Goal: Task Accomplishment & Management: Use online tool/utility

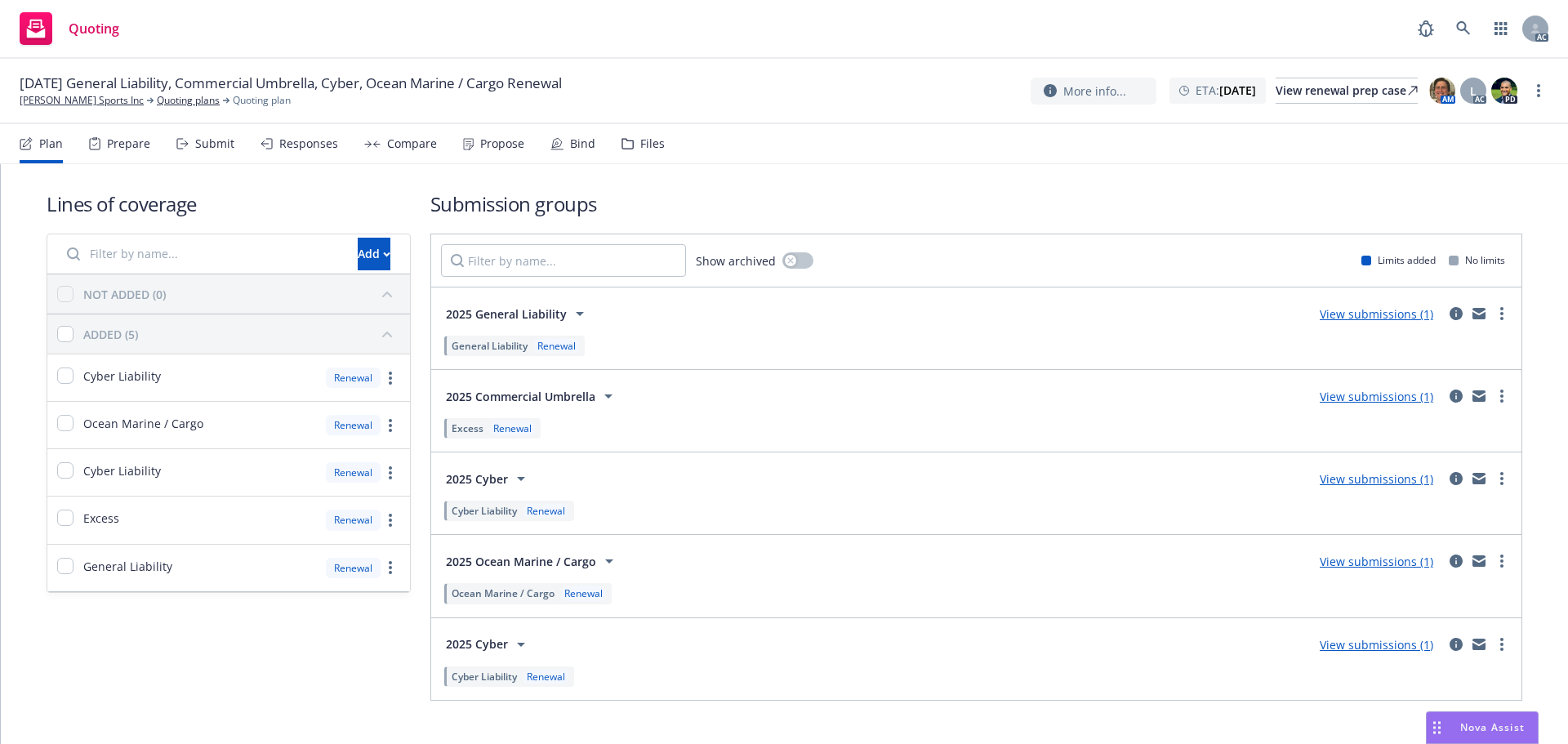
click at [207, 149] on div "Submit" at bounding box center [215, 143] width 39 height 13
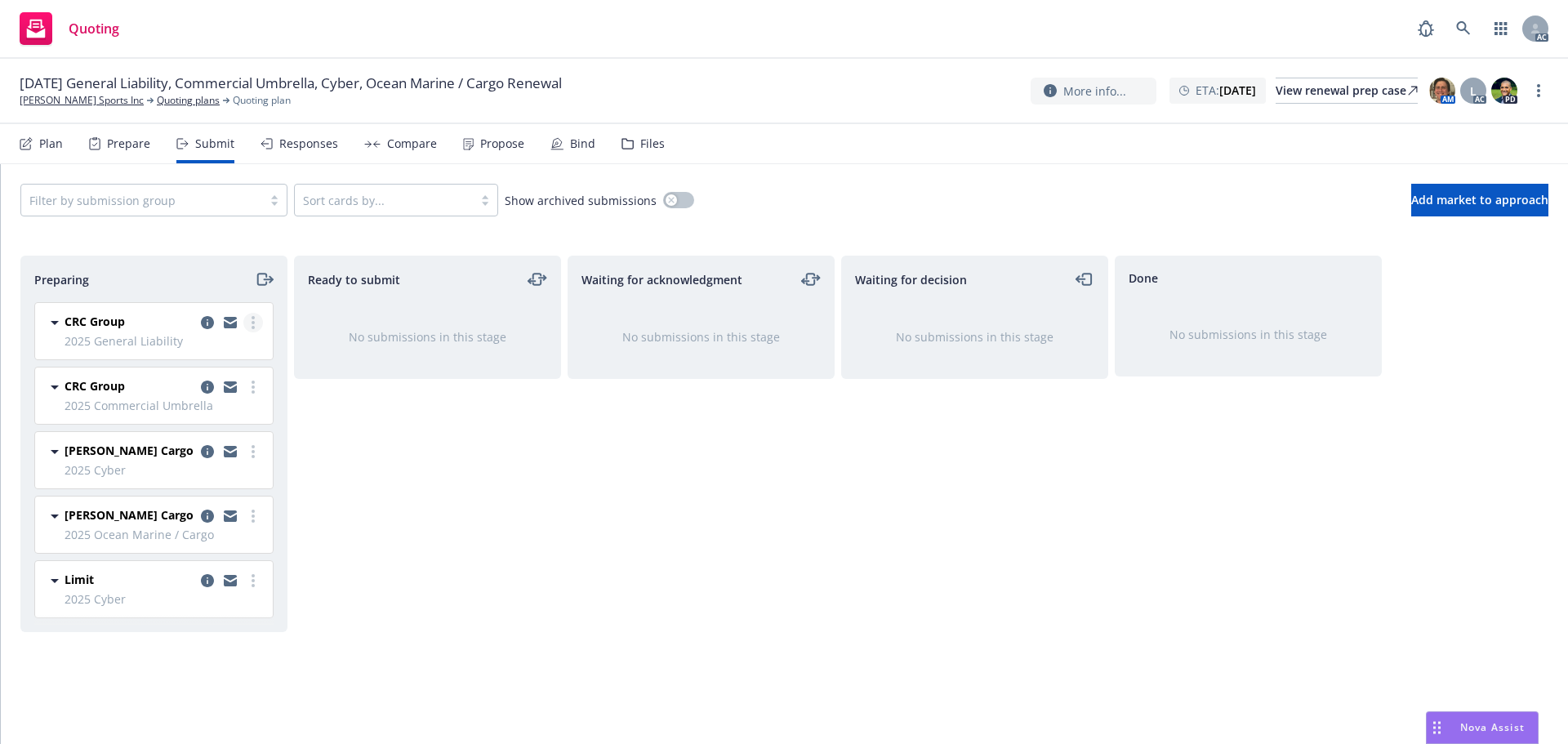
click at [261, 321] on link "more" at bounding box center [254, 323] width 19 height 19
click at [195, 388] on span "Log acknowledgement" at bounding box center [179, 389] width 161 height 16
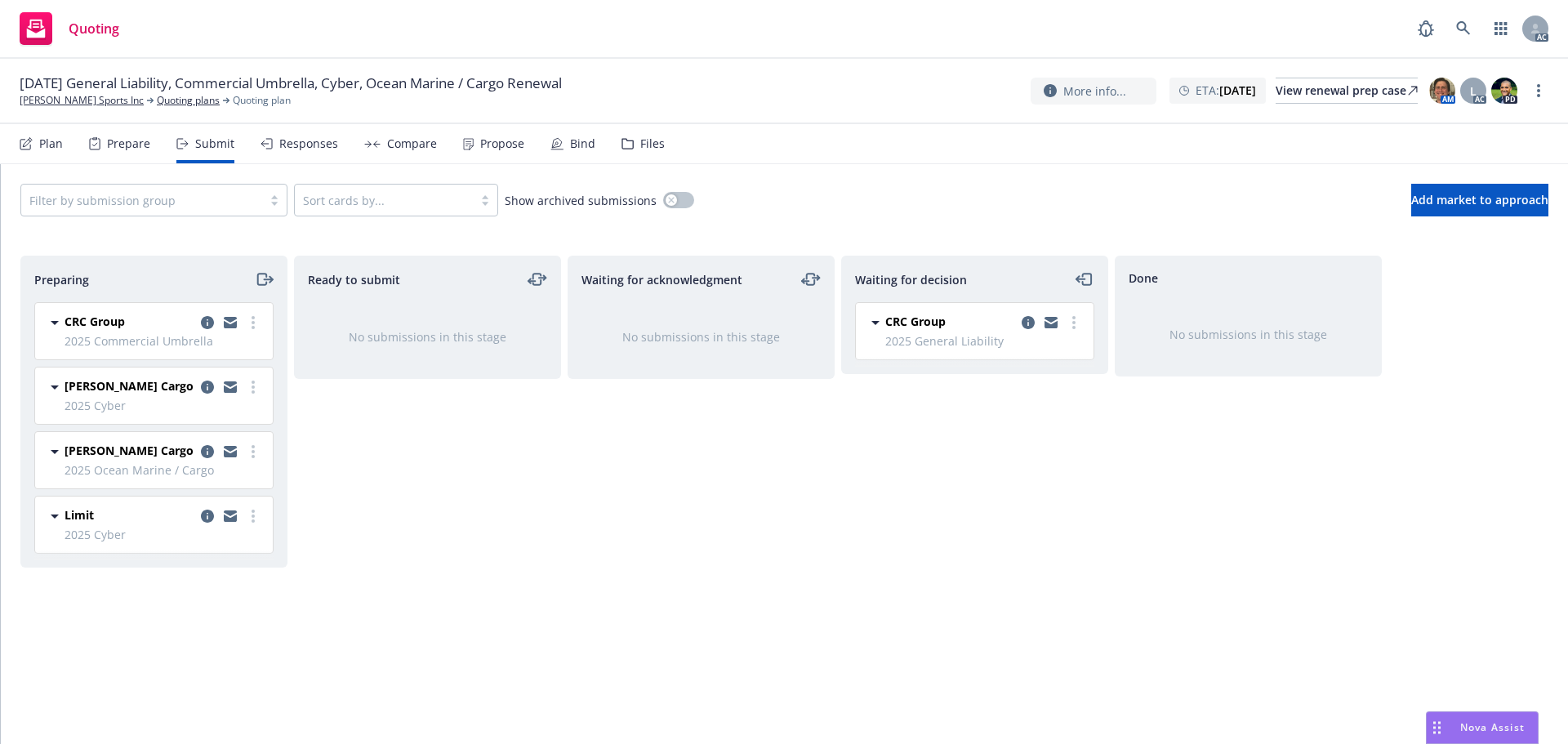
click at [248, 323] on link "more" at bounding box center [254, 323] width 19 height 19
click at [213, 378] on link "Log acknowledgement" at bounding box center [180, 389] width 163 height 33
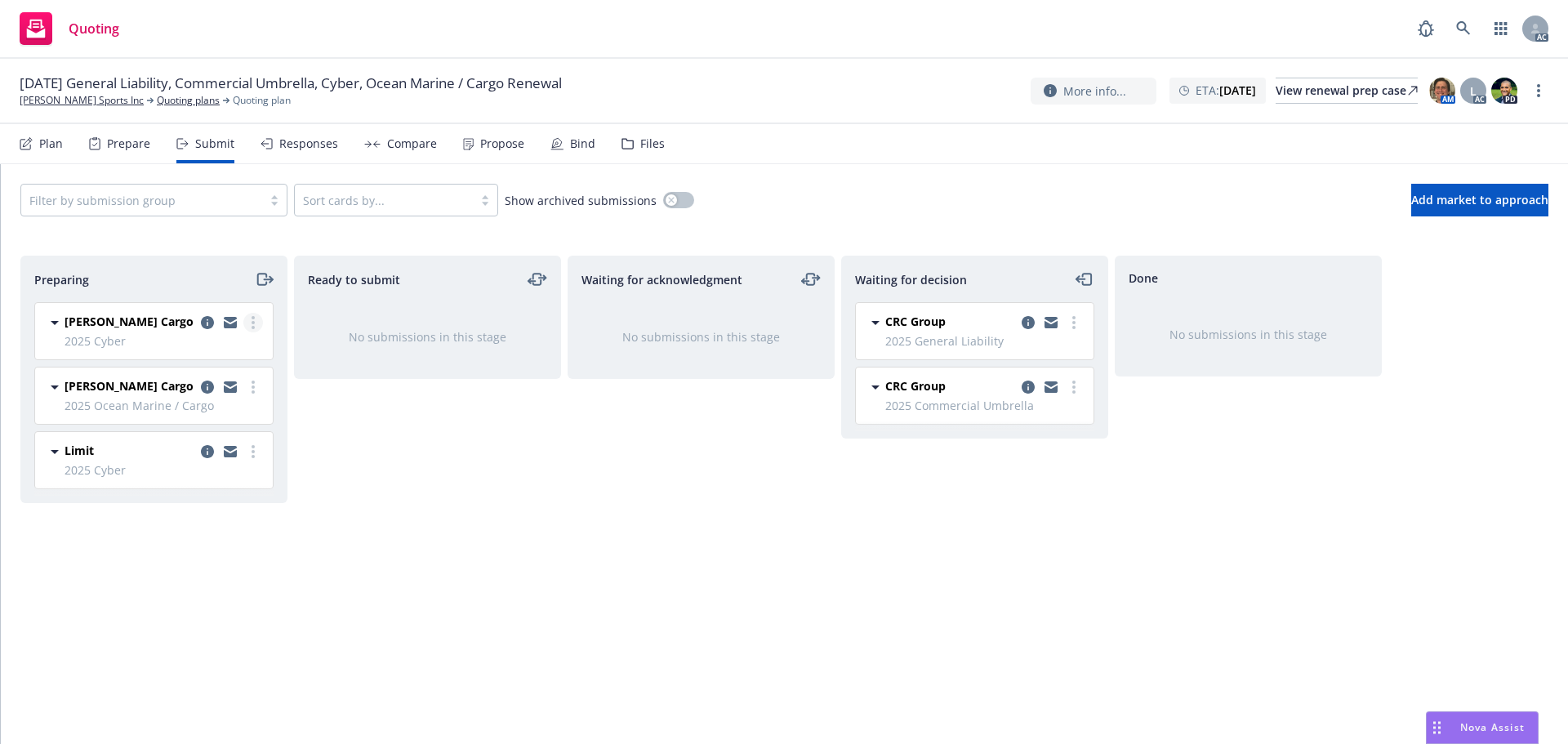
click at [251, 327] on link "more" at bounding box center [254, 323] width 19 height 19
click at [213, 388] on span "Log acknowledgement" at bounding box center [179, 389] width 161 height 16
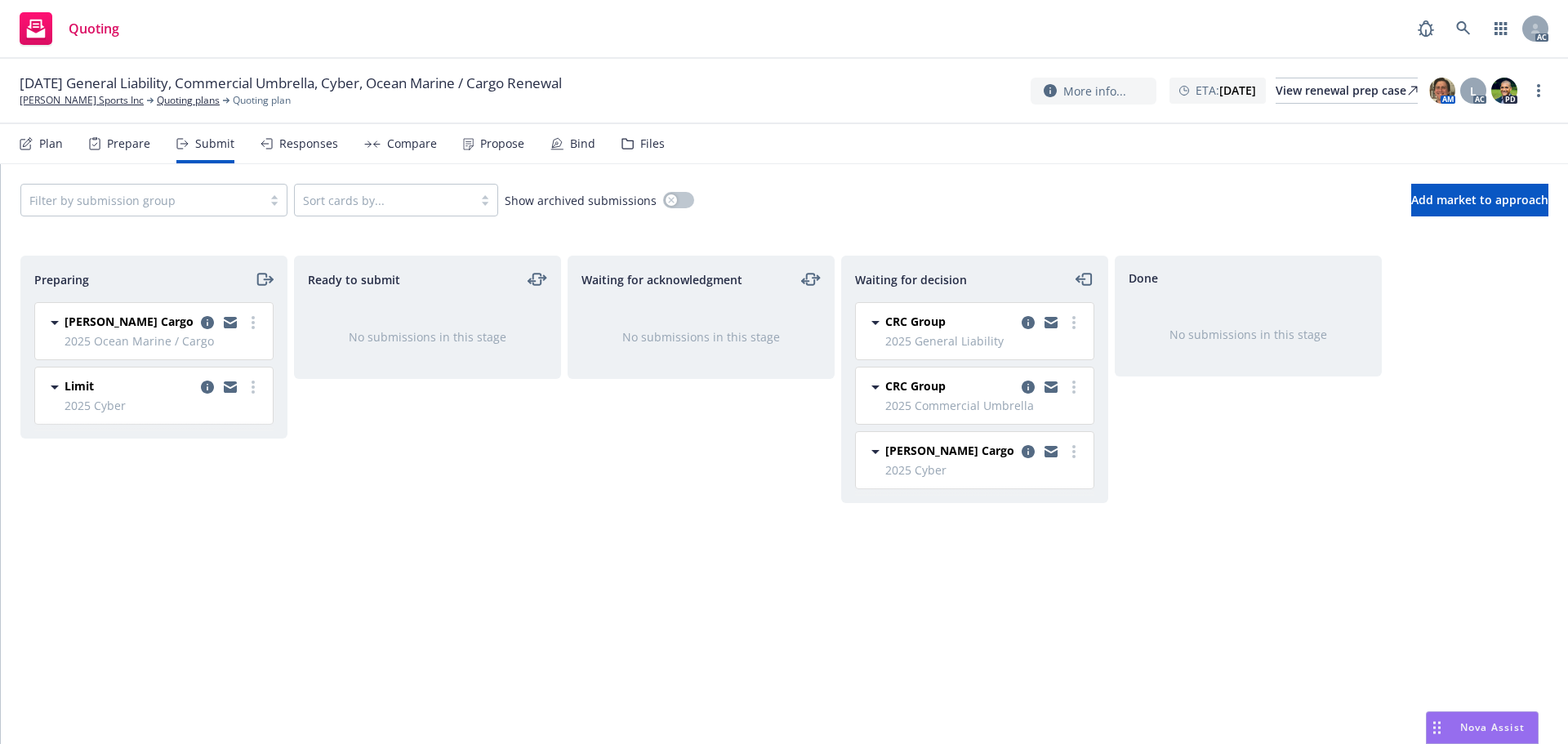
click at [254, 323] on circle "more" at bounding box center [254, 323] width 4 height 4
click at [220, 391] on span "Log acknowledgement" at bounding box center [179, 389] width 161 height 16
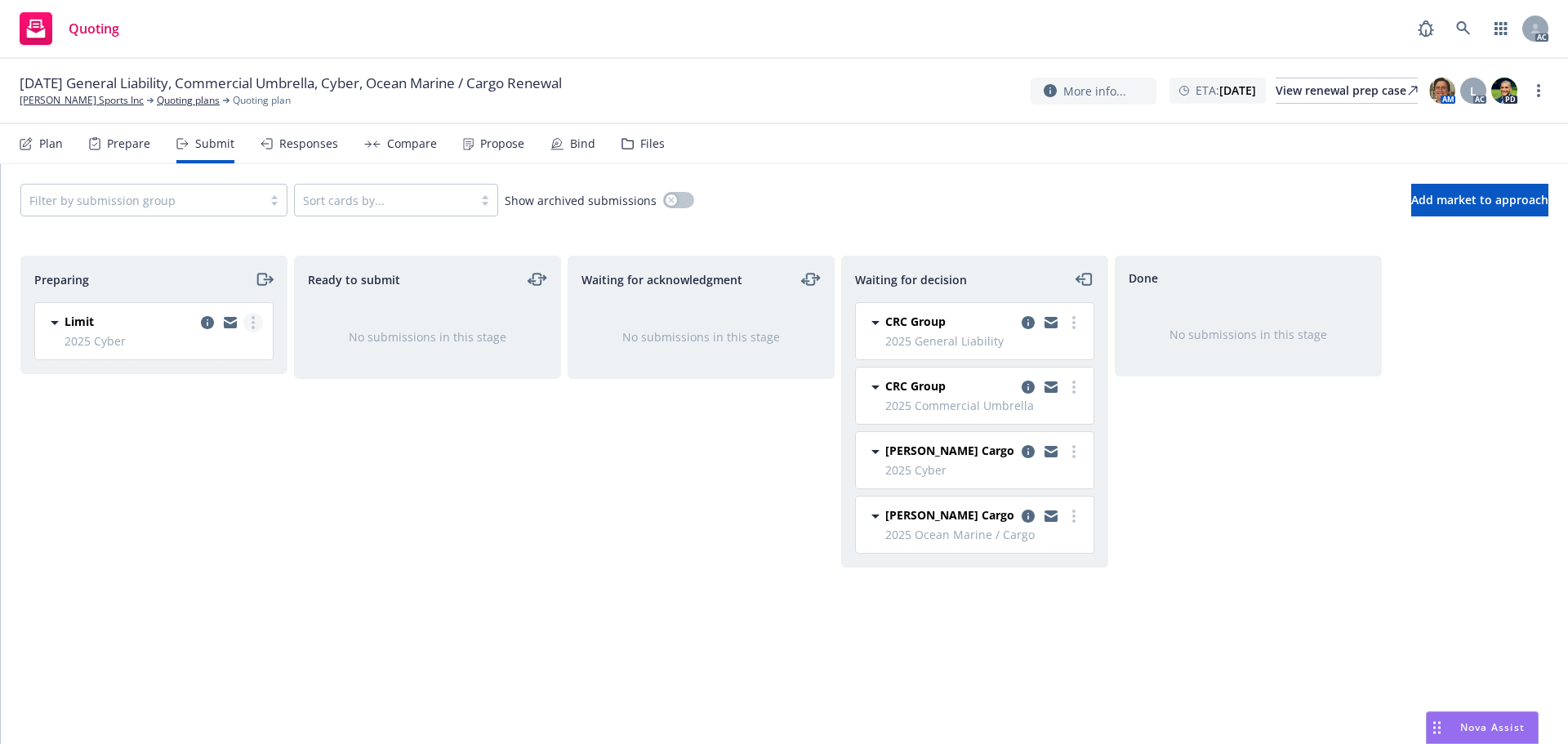
click at [251, 321] on link "more" at bounding box center [254, 323] width 19 height 19
click at [209, 384] on span "Log acknowledgement" at bounding box center [179, 389] width 161 height 16
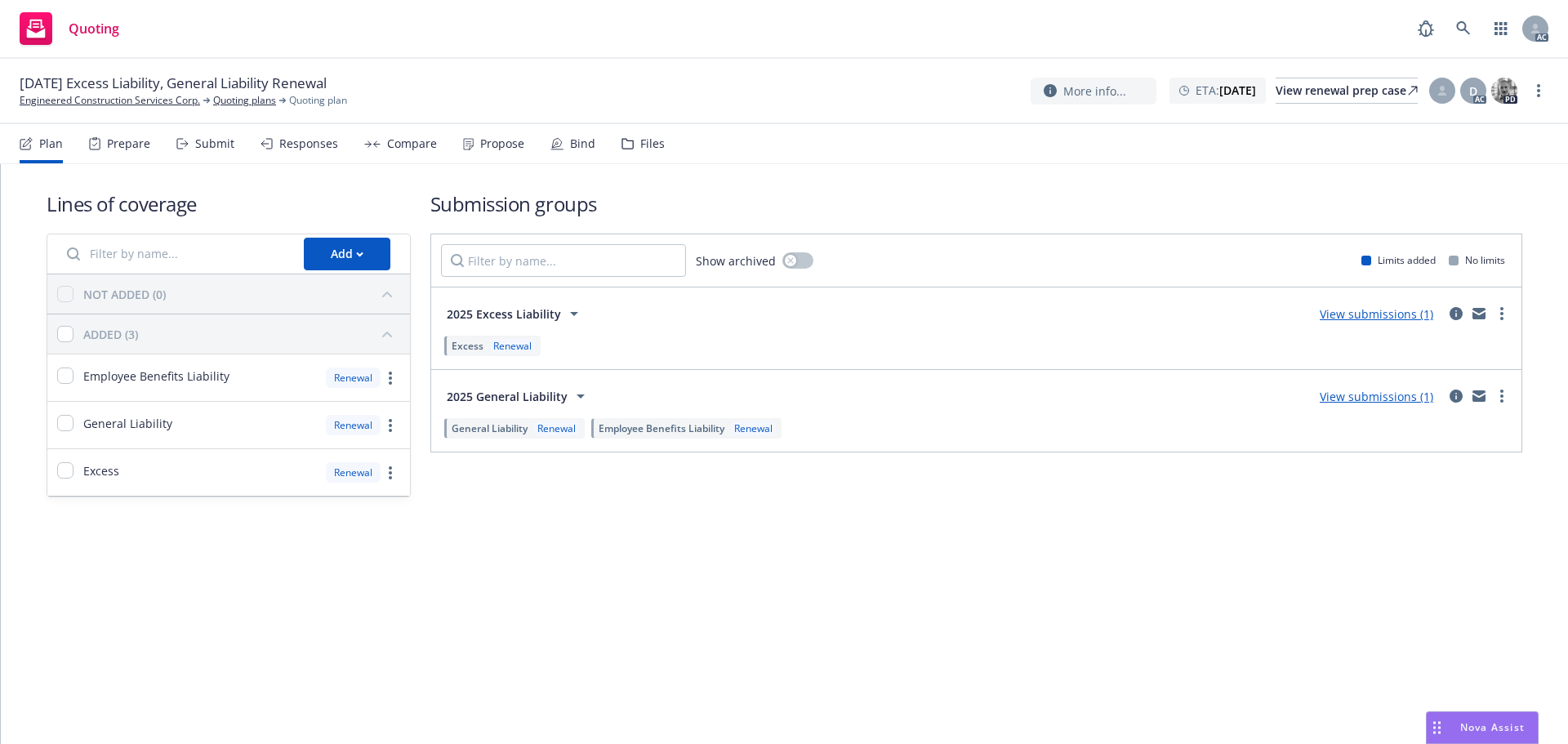
click at [181, 155] on div "Submit" at bounding box center [206, 144] width 58 height 39
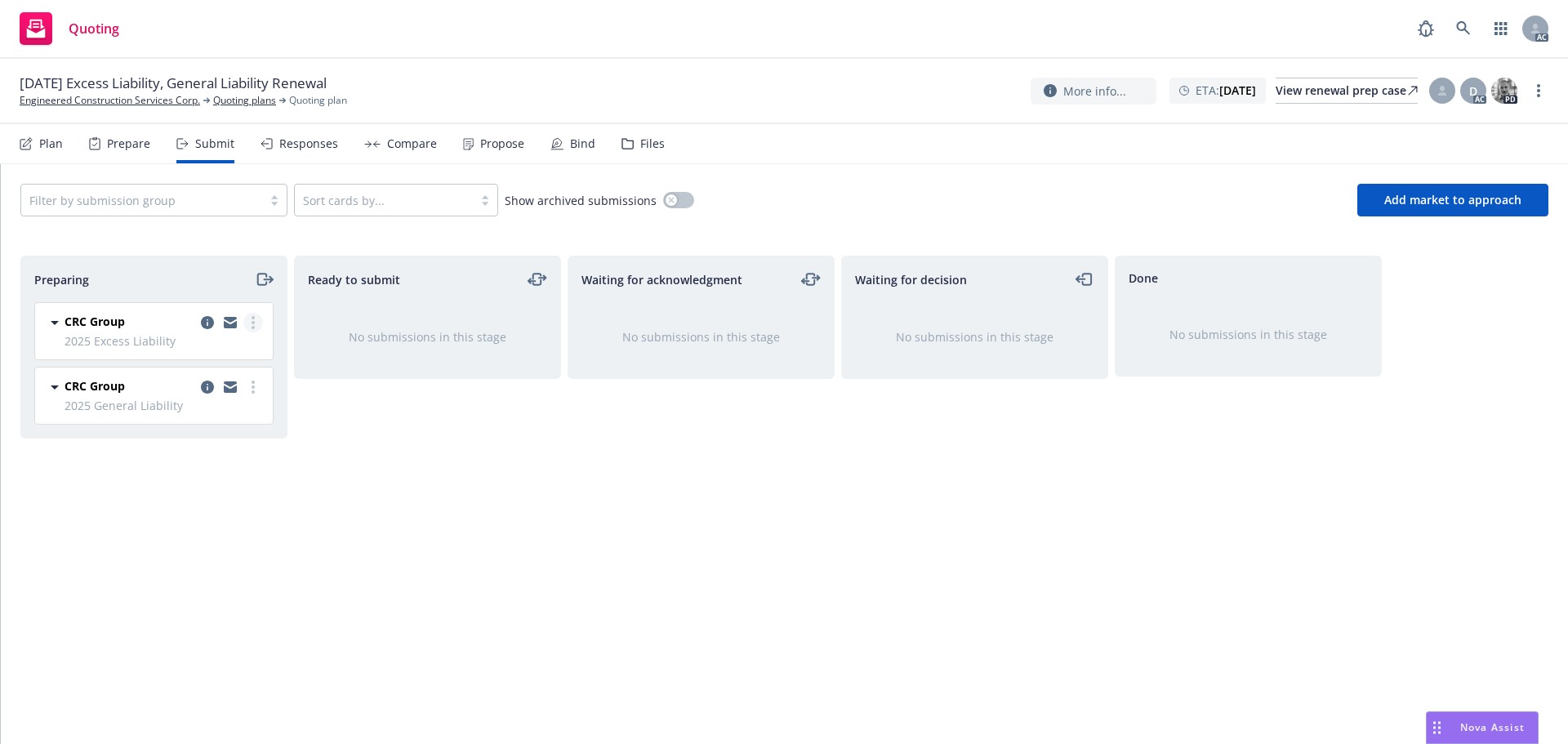
click at [254, 321] on icon "more" at bounding box center [254, 323] width 4 height 13
click at [215, 377] on link "Log acknowledgement" at bounding box center [180, 389] width 163 height 33
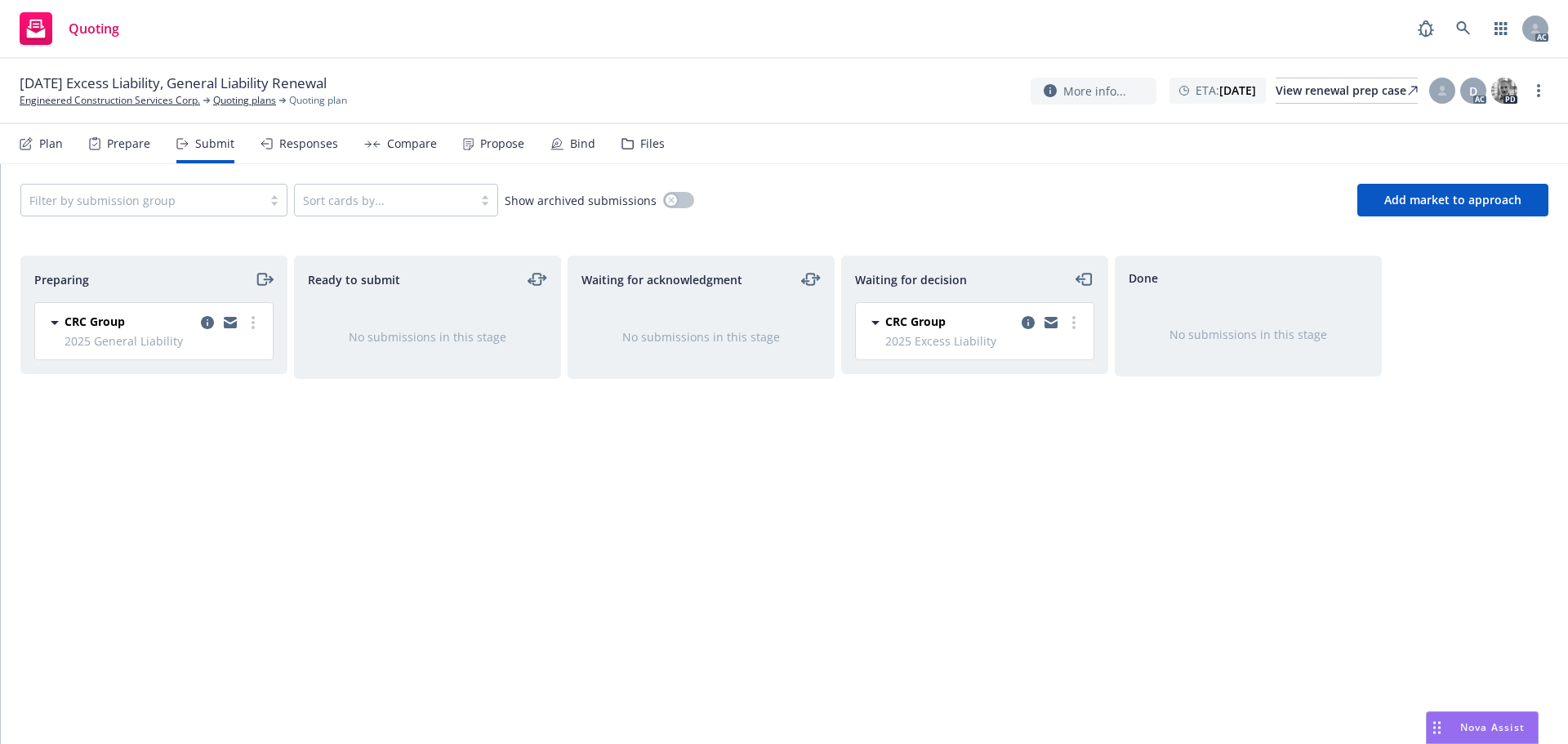
click at [254, 327] on circle "more" at bounding box center [254, 328] width 4 height 4
click at [217, 384] on span "Log acknowledgement" at bounding box center [179, 389] width 161 height 16
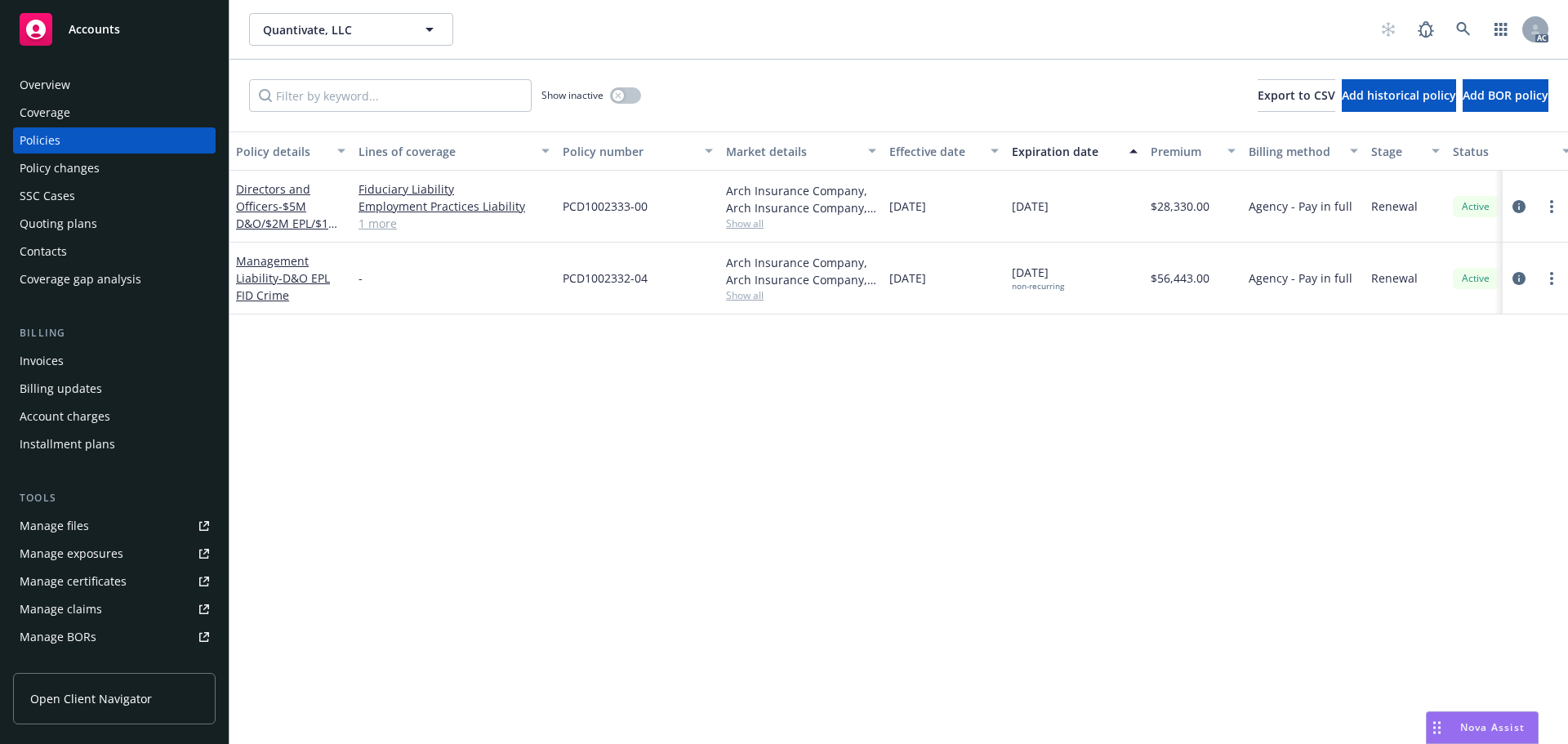
click at [756, 545] on div "Policy details Lines of coverage Policy number Market details Effective date Ex…" at bounding box center [898, 437] width 1338 height 612
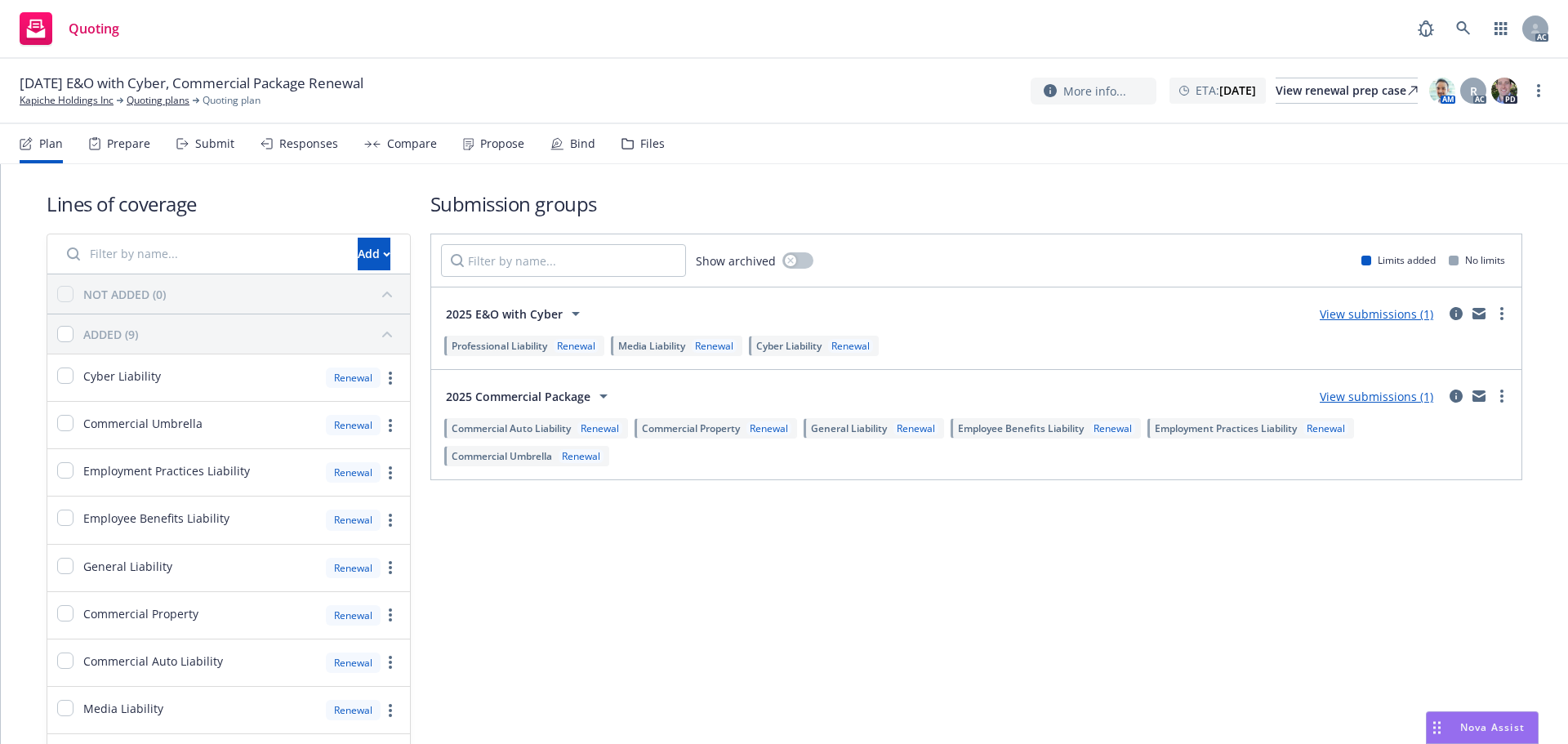
click at [209, 142] on div "Submit" at bounding box center [215, 143] width 39 height 13
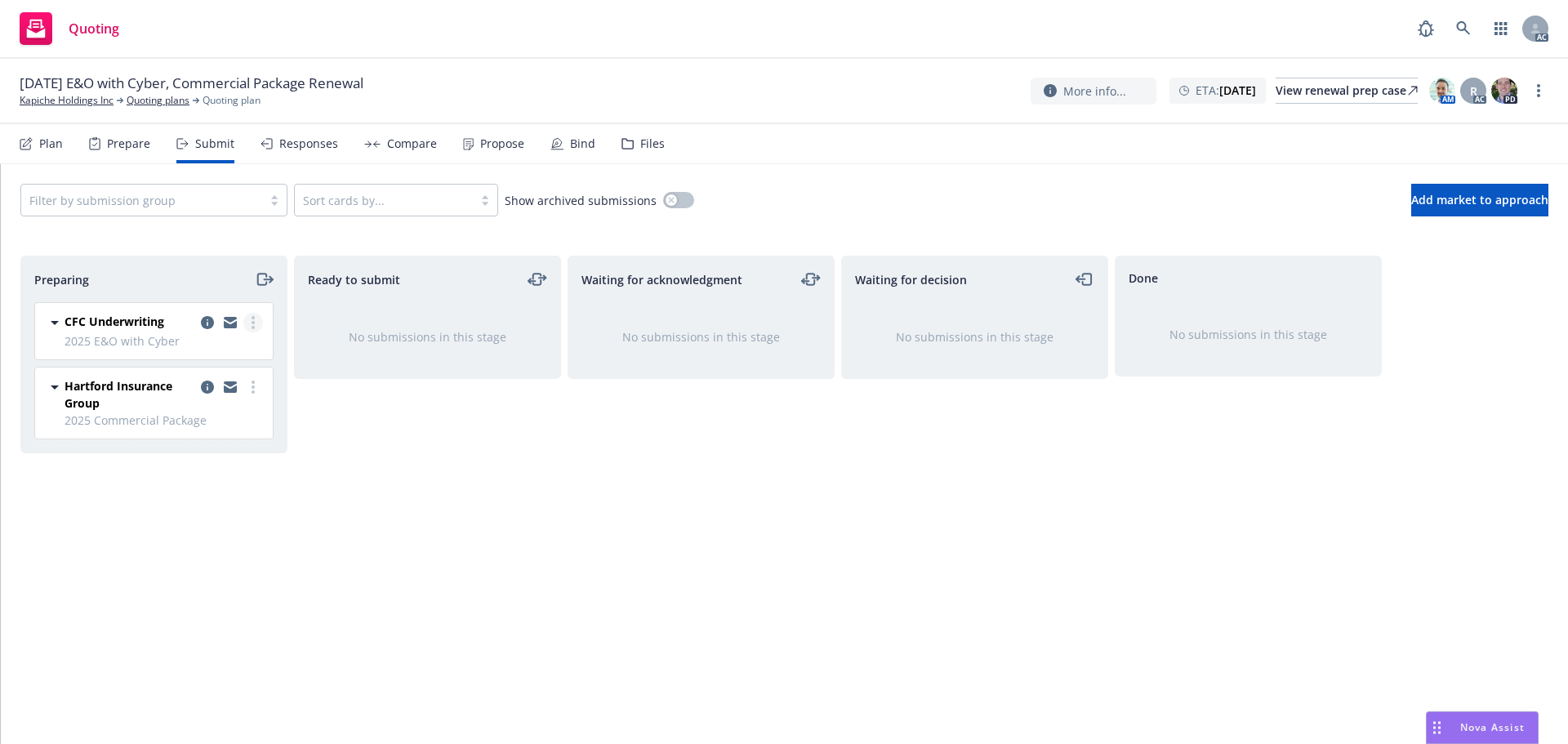
click at [255, 320] on link "more" at bounding box center [254, 323] width 19 height 19
click at [205, 373] on link "Log acknowledgement" at bounding box center [180, 389] width 163 height 33
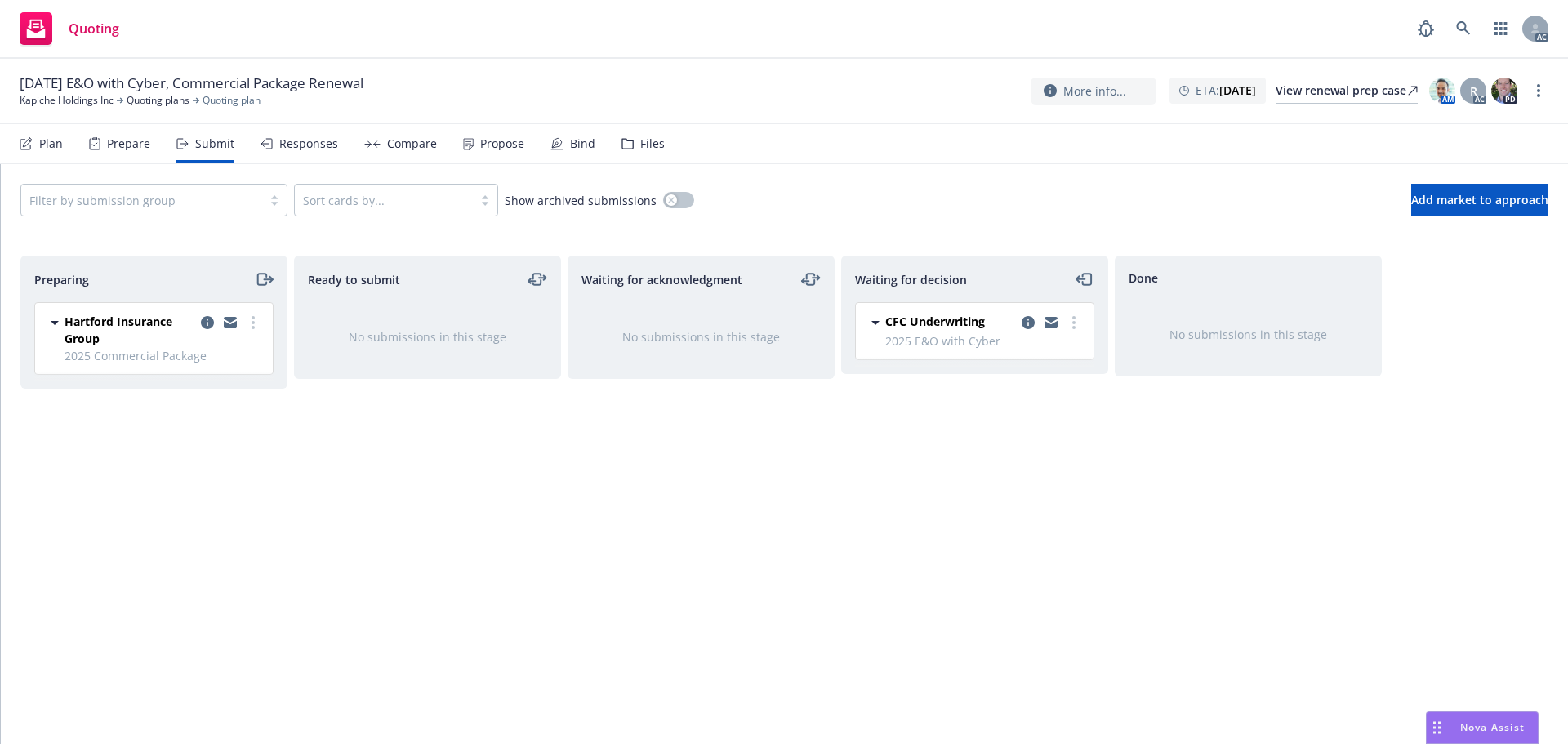
click at [251, 320] on link "more" at bounding box center [254, 323] width 19 height 19
click at [190, 381] on span "Log acknowledgement" at bounding box center [179, 389] width 161 height 16
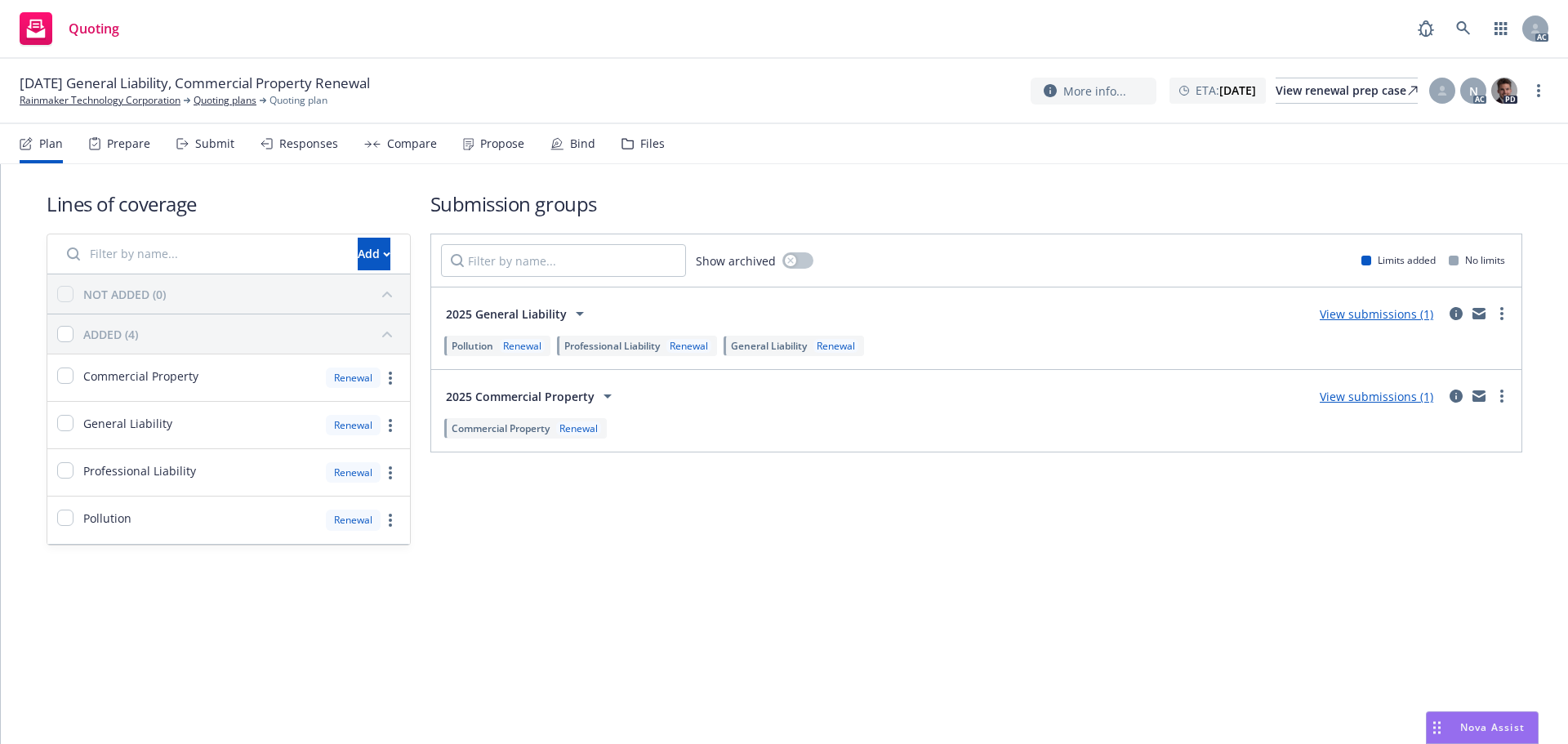
click at [759, 545] on div "Submission groups Show archived Limits added No limits 2025 General Liability V…" at bounding box center [976, 368] width 1092 height 355
click at [213, 140] on div "Submit" at bounding box center [215, 143] width 39 height 13
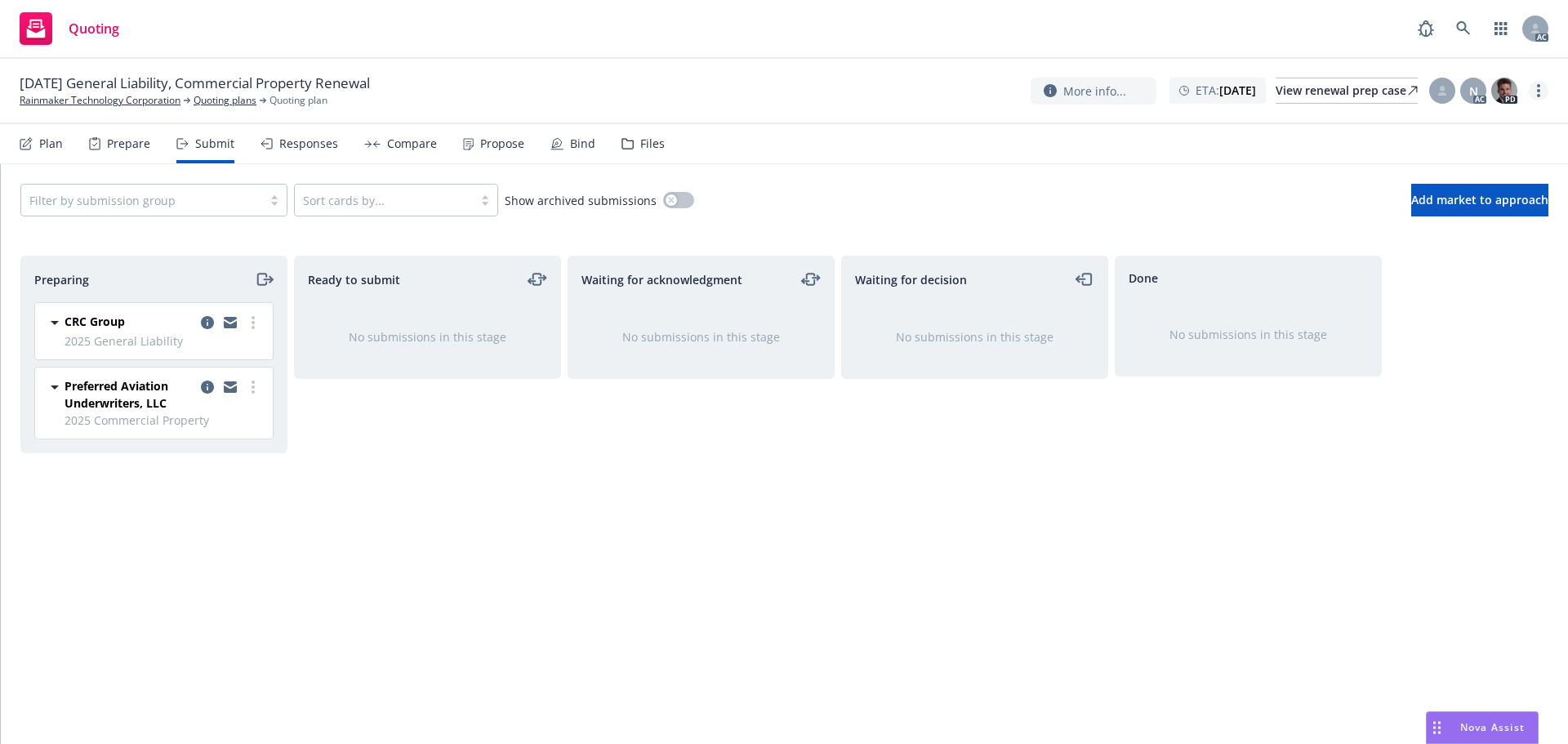
click at [1537, 92] on icon "more" at bounding box center [1539, 90] width 4 height 13
drag, startPoint x: 1449, startPoint y: 119, endPoint x: 1402, endPoint y: 122, distance: 47.1
click at [1447, 120] on link "Copy logging email" at bounding box center [1457, 124] width 182 height 33
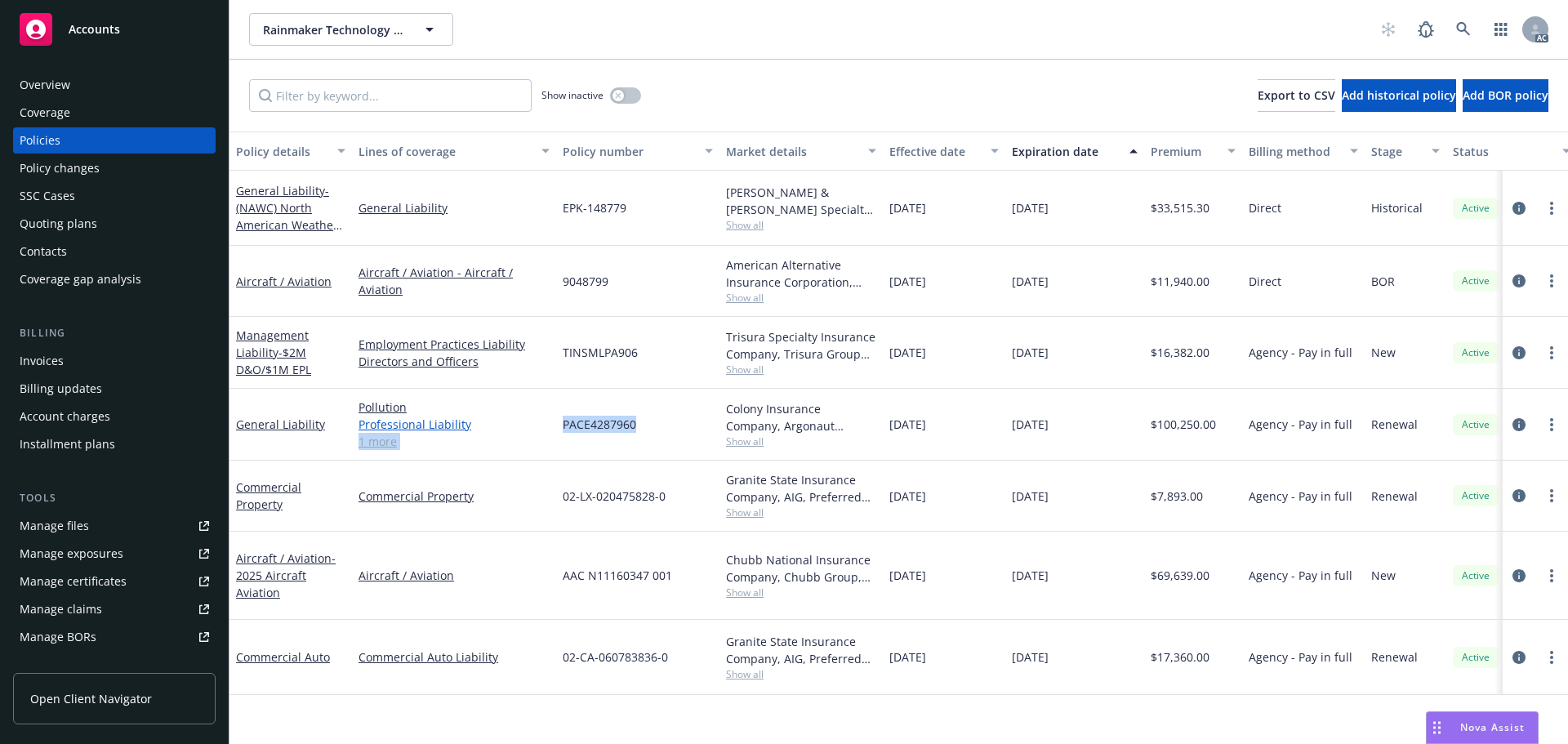
drag, startPoint x: 636, startPoint y: 421, endPoint x: 542, endPoint y: 418, distance: 94.0
click at [542, 418] on div "General Liability Pollution Professional Liability General Liability 1 more PAC…" at bounding box center [1018, 424] width 1576 height 72
click at [563, 425] on span "PACE4287960" at bounding box center [599, 424] width 73 height 17
drag, startPoint x: 658, startPoint y: 421, endPoint x: 564, endPoint y: 425, distance: 94.1
click at [564, 425] on div "PACE4287960" at bounding box center [638, 424] width 163 height 72
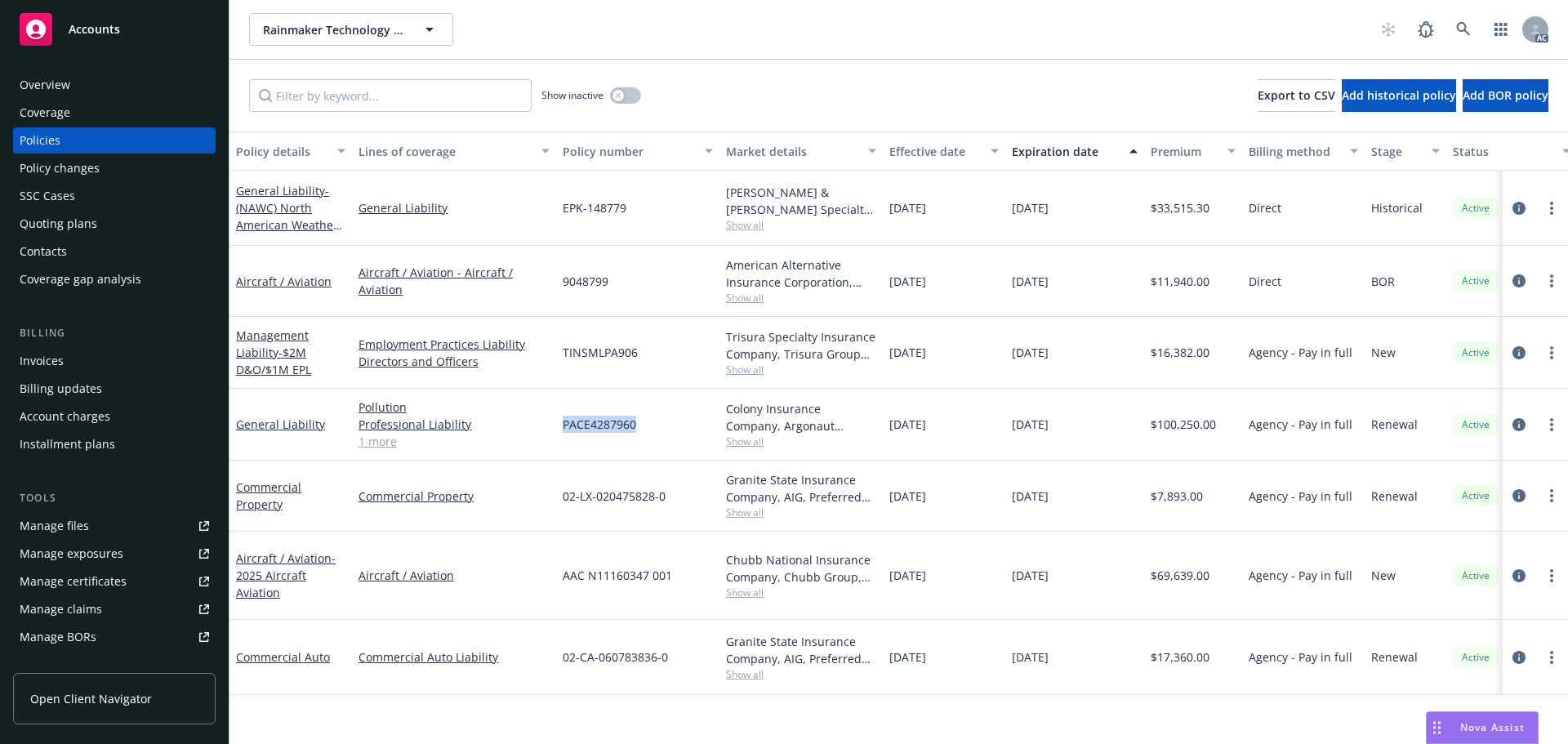
copy span "PACE4287960"
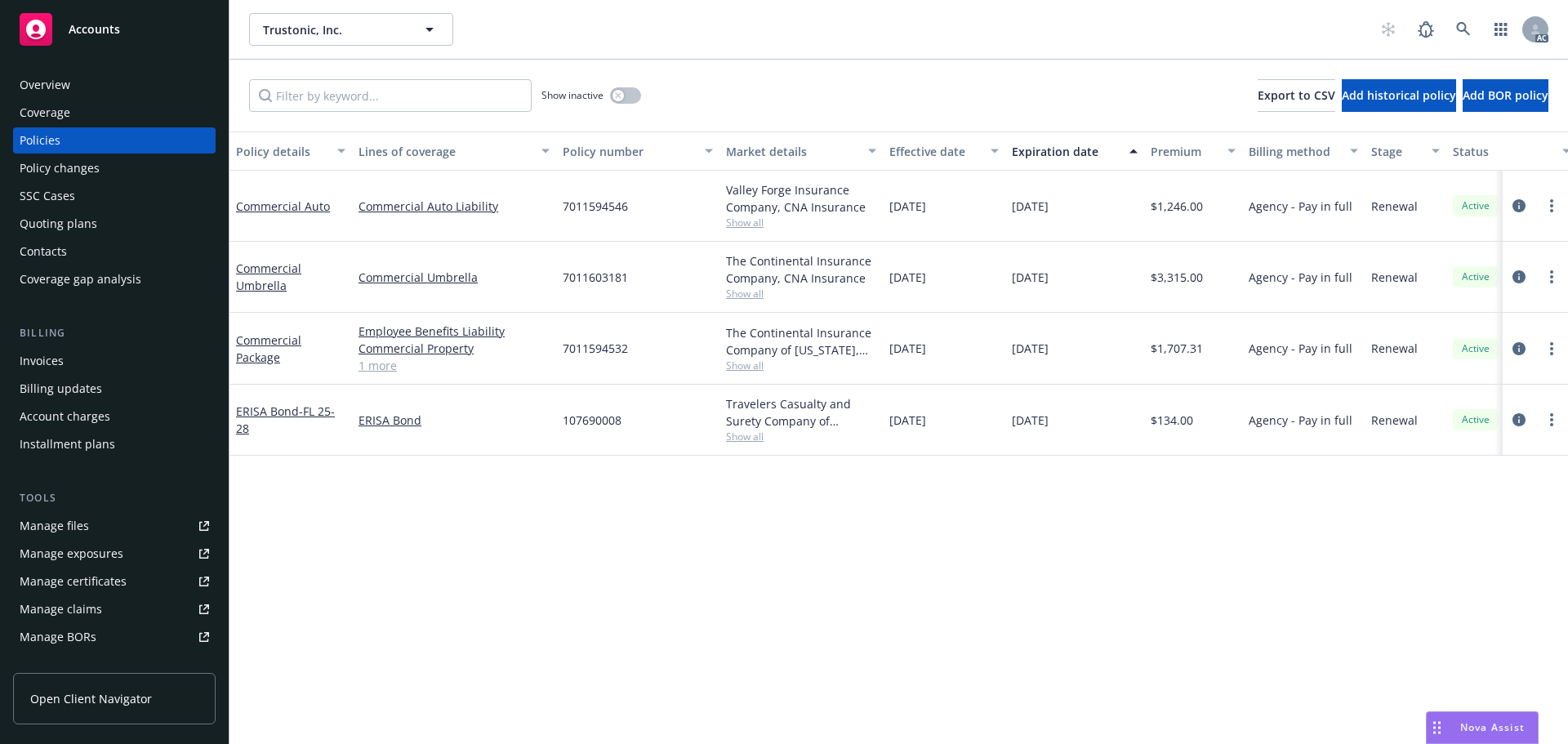
scroll to position [0, 189]
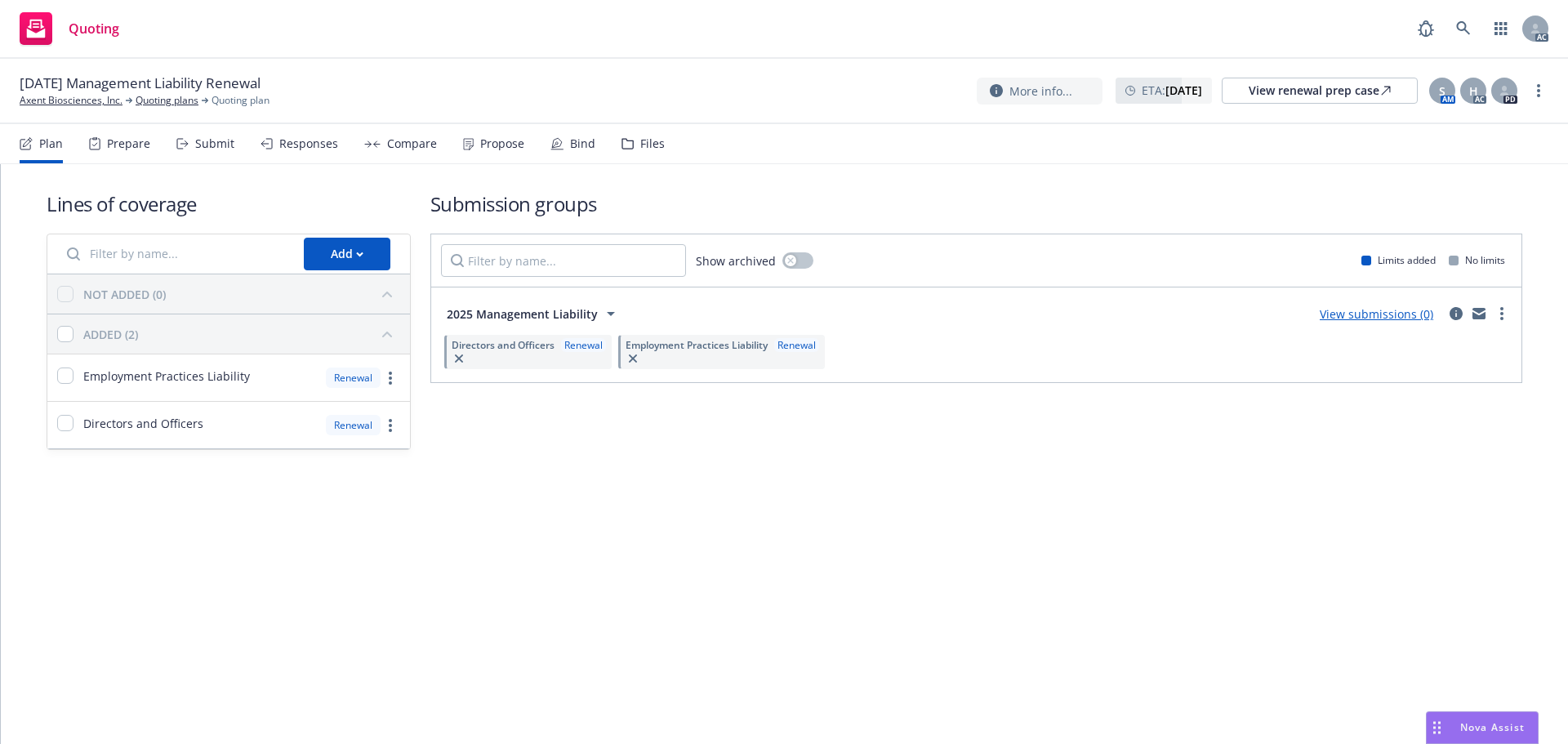
click at [214, 149] on div "Submit" at bounding box center [215, 143] width 39 height 13
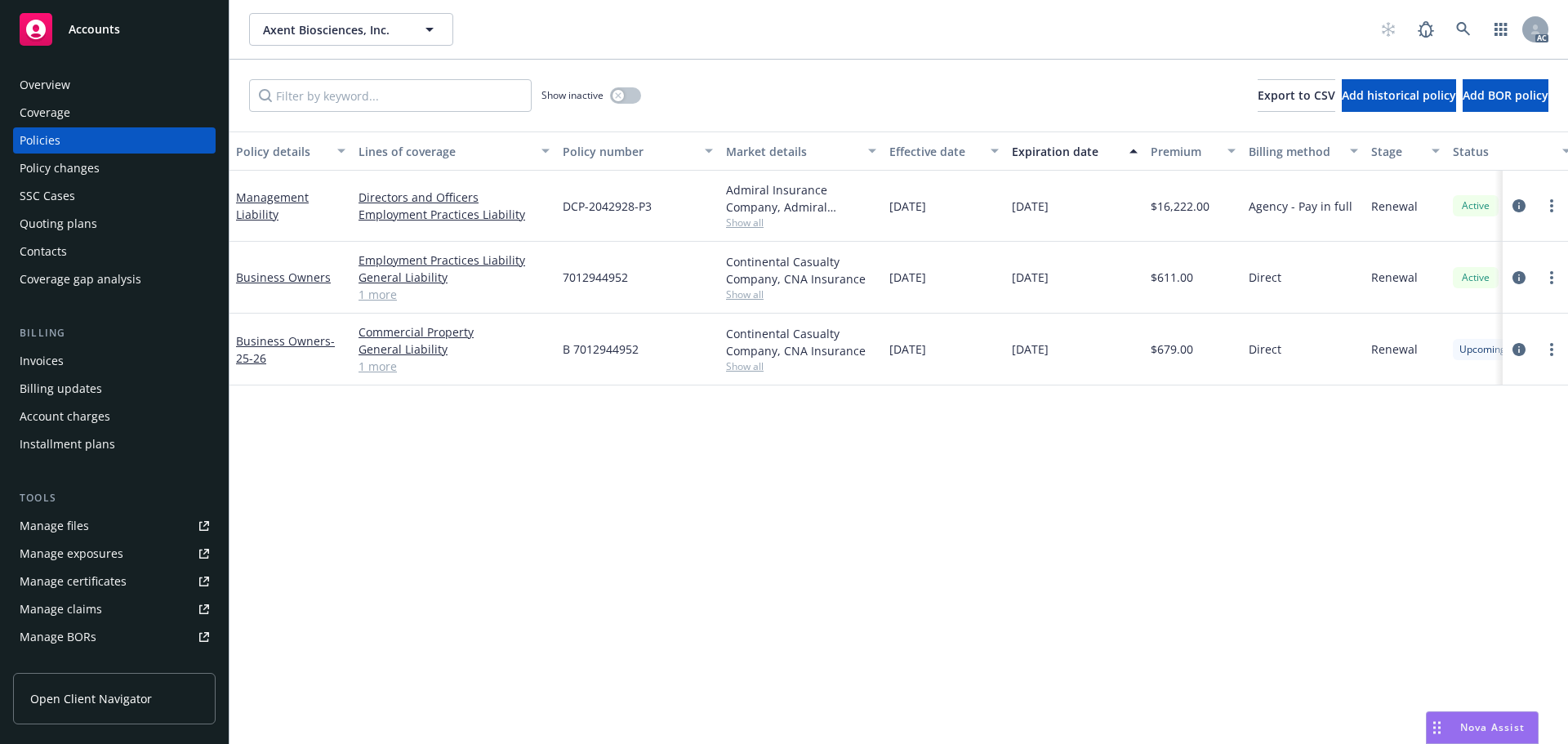
click at [69, 201] on div "SSC Cases" at bounding box center [47, 196] width 56 height 27
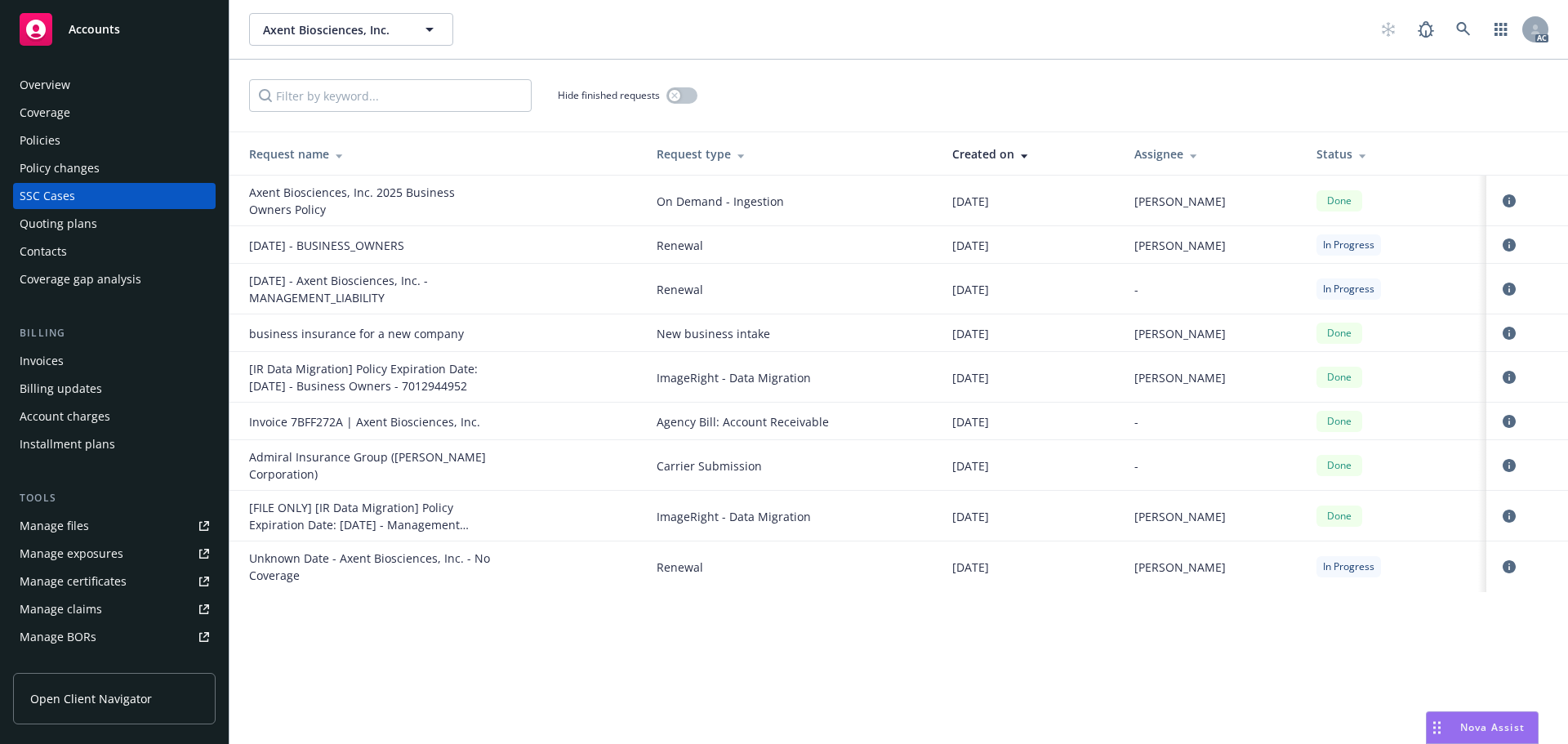
click at [90, 210] on div "Overview Coverage Policies Policy changes SSC Cases Quoting plans Contacts Cove…" at bounding box center [114, 182] width 202 height 221
click at [91, 219] on div "Quoting plans" at bounding box center [58, 224] width 78 height 27
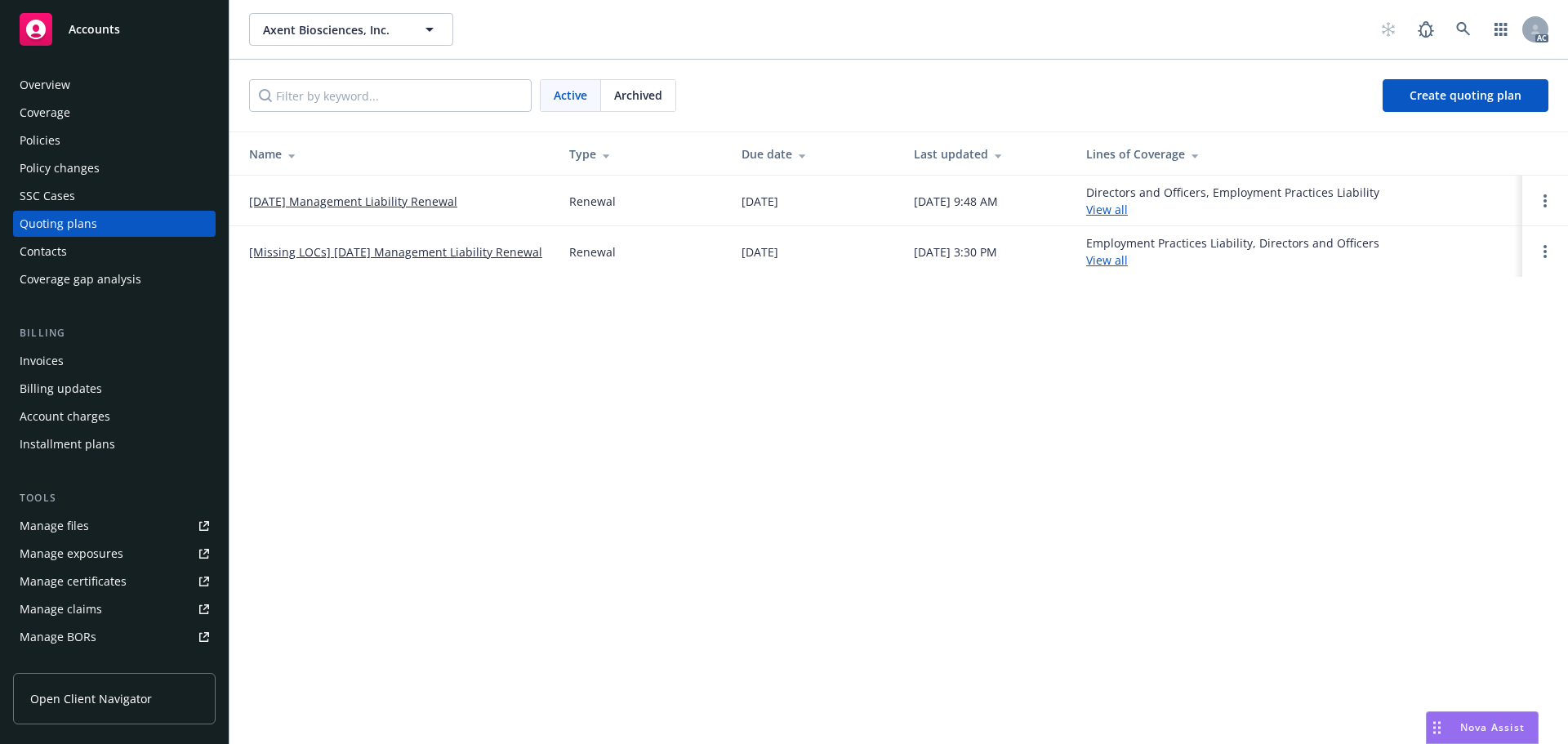
click at [362, 196] on link "[DATE] Management Liability Renewal" at bounding box center [353, 201] width 208 height 17
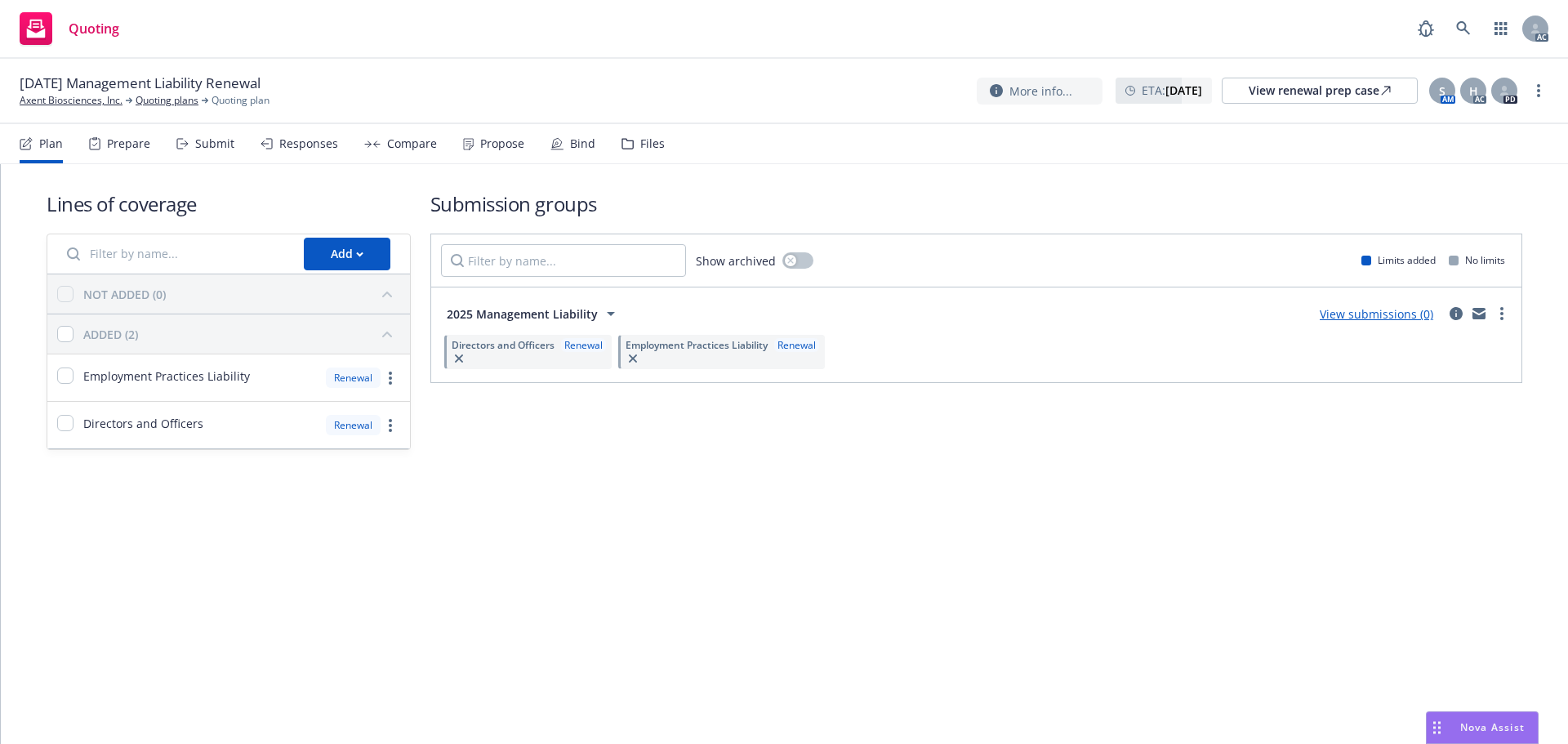
click at [195, 145] on div "Submit" at bounding box center [215, 143] width 39 height 13
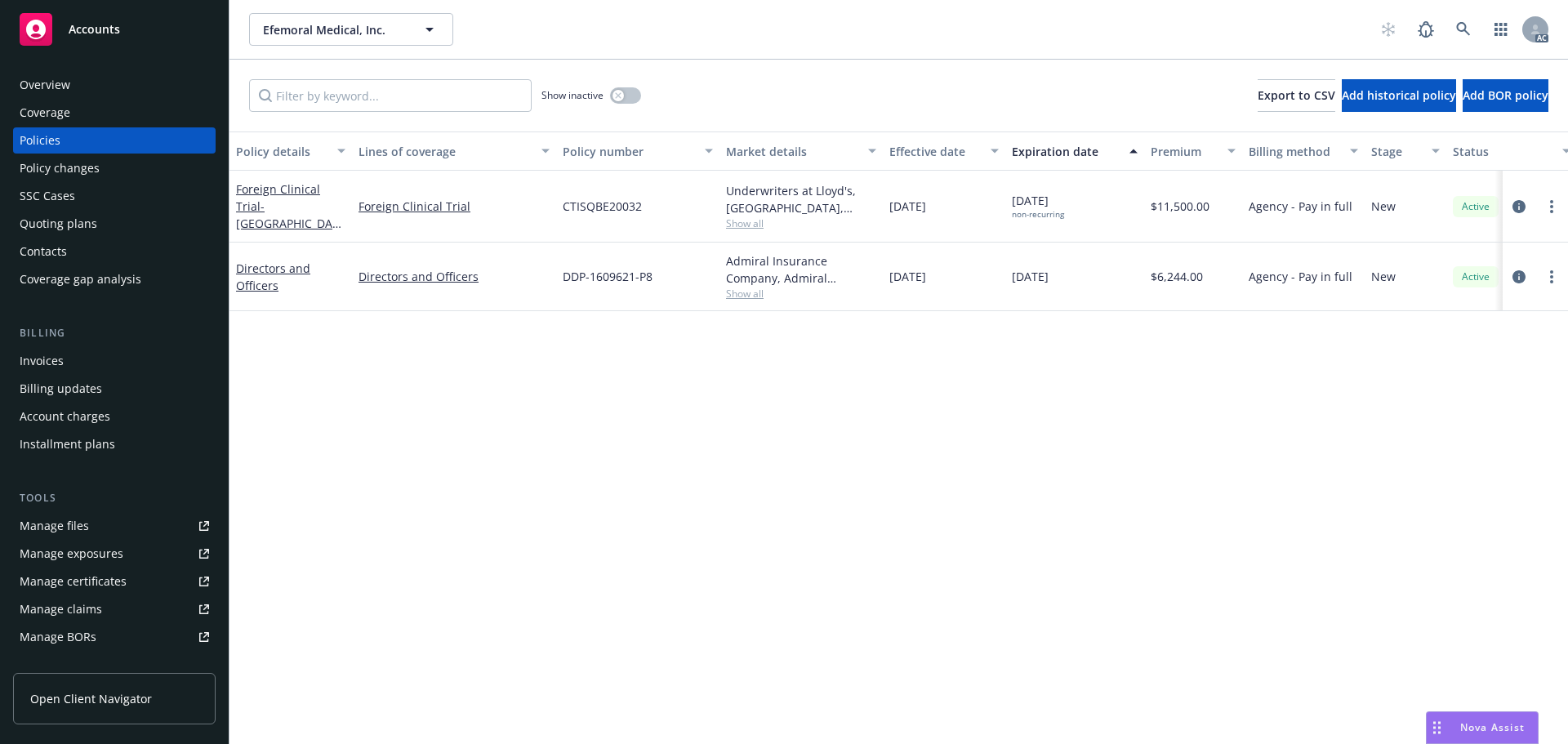
scroll to position [0, 238]
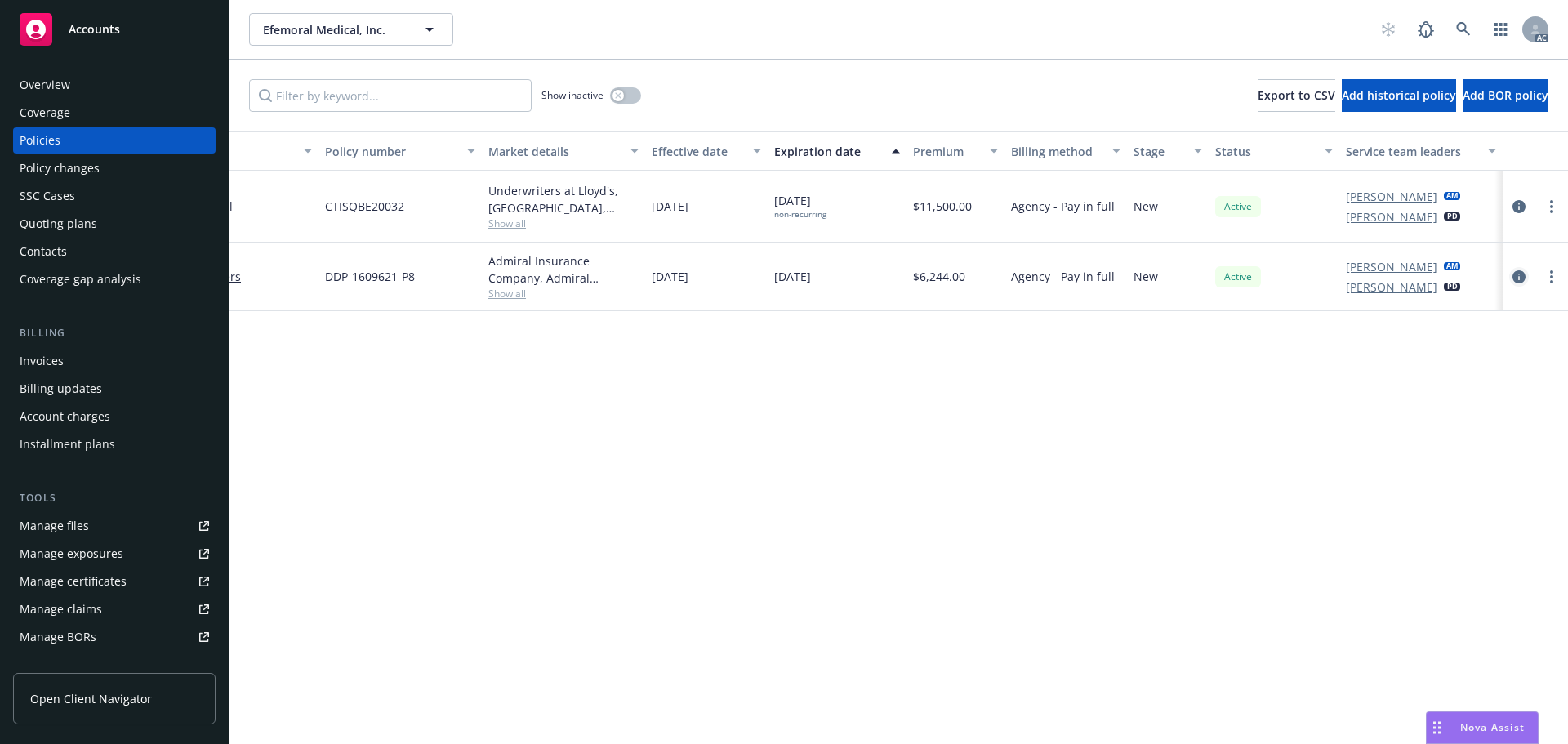
click at [1518, 281] on icon "circleInformation" at bounding box center [1519, 277] width 13 height 13
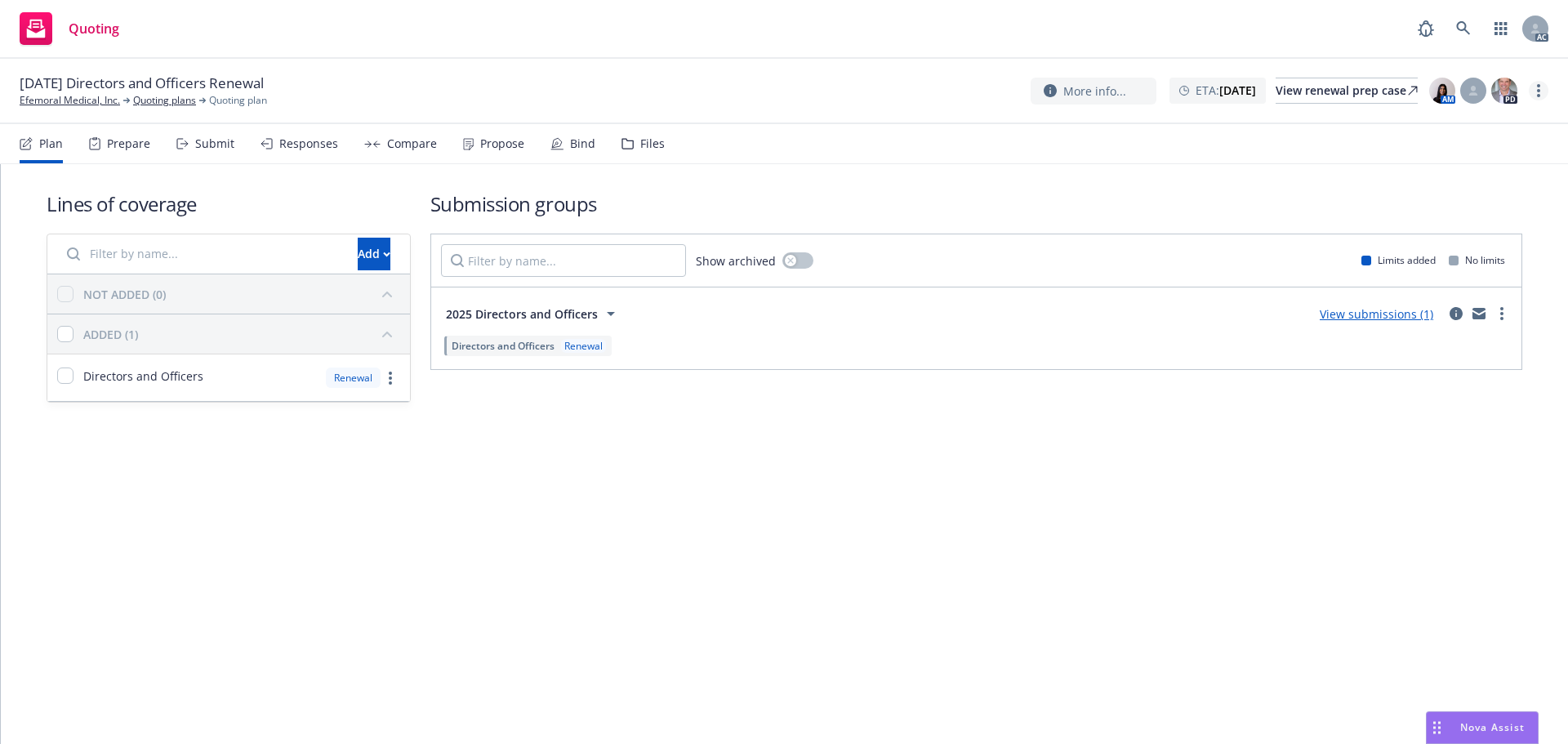
click at [1541, 94] on link "more" at bounding box center [1539, 91] width 19 height 19
drag, startPoint x: 1493, startPoint y: 120, endPoint x: 1424, endPoint y: 138, distance: 71.3
click at [1493, 120] on link "Copy logging email" at bounding box center [1457, 124] width 182 height 33
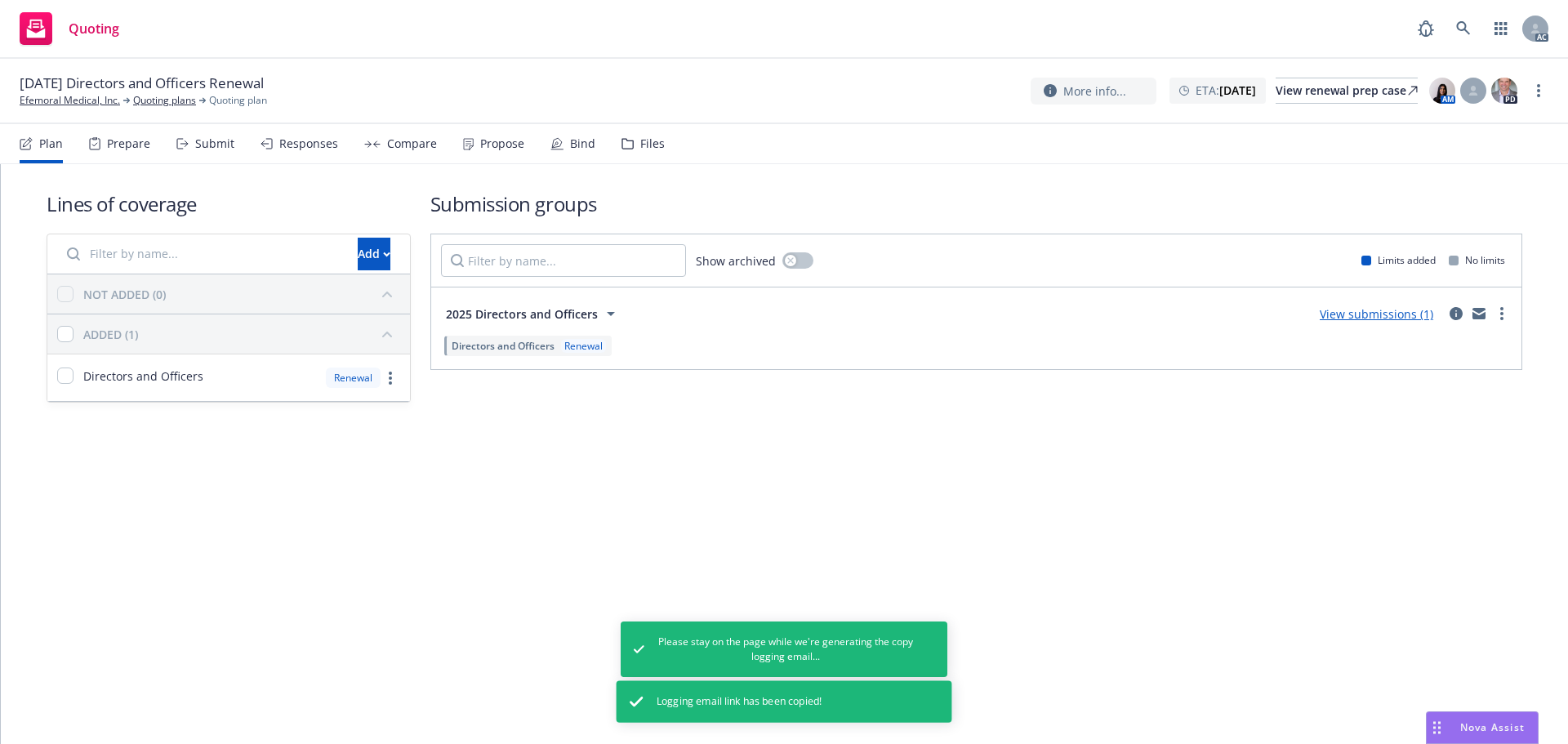
click at [209, 143] on div "Submit" at bounding box center [215, 143] width 39 height 13
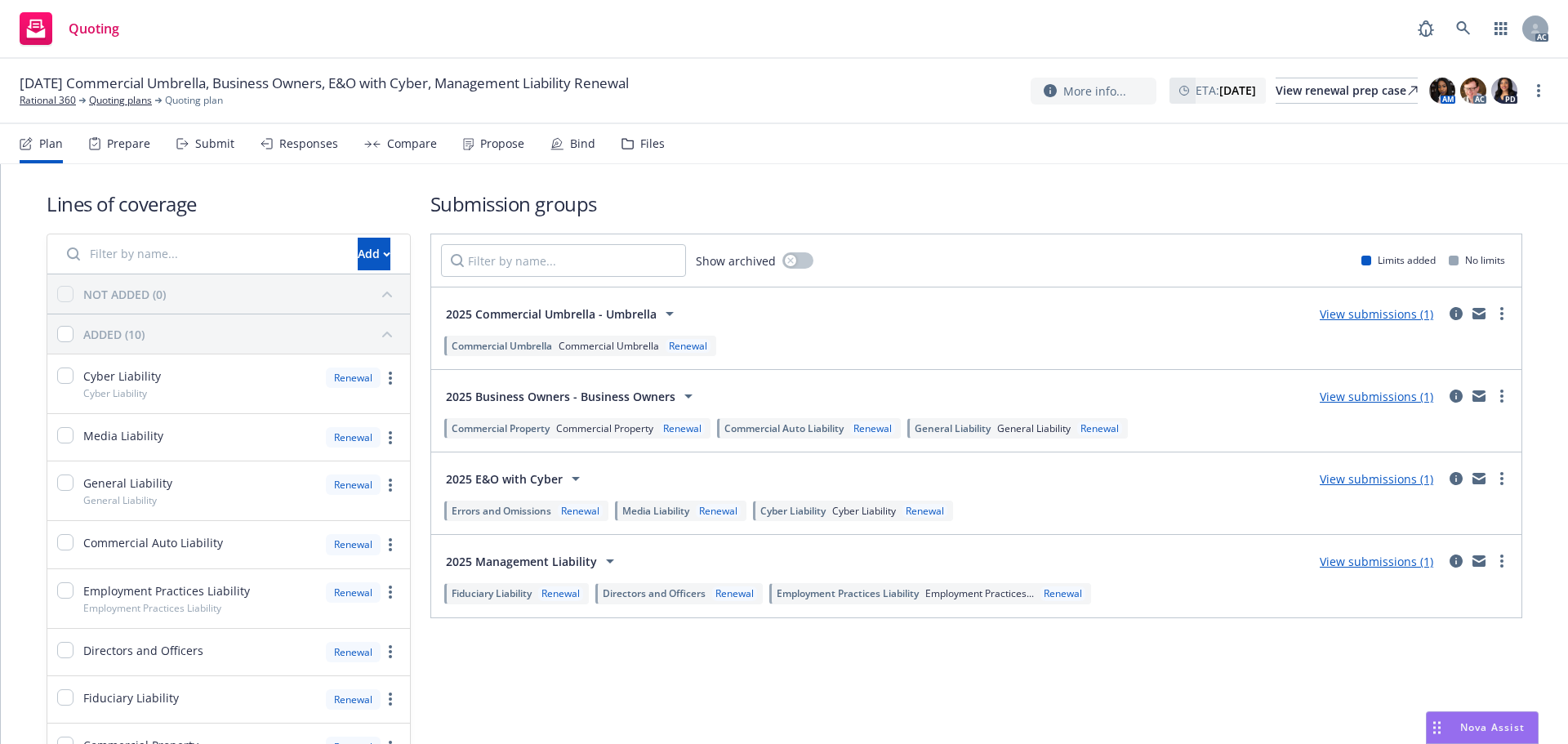
click at [206, 139] on div "Submit" at bounding box center [215, 143] width 39 height 13
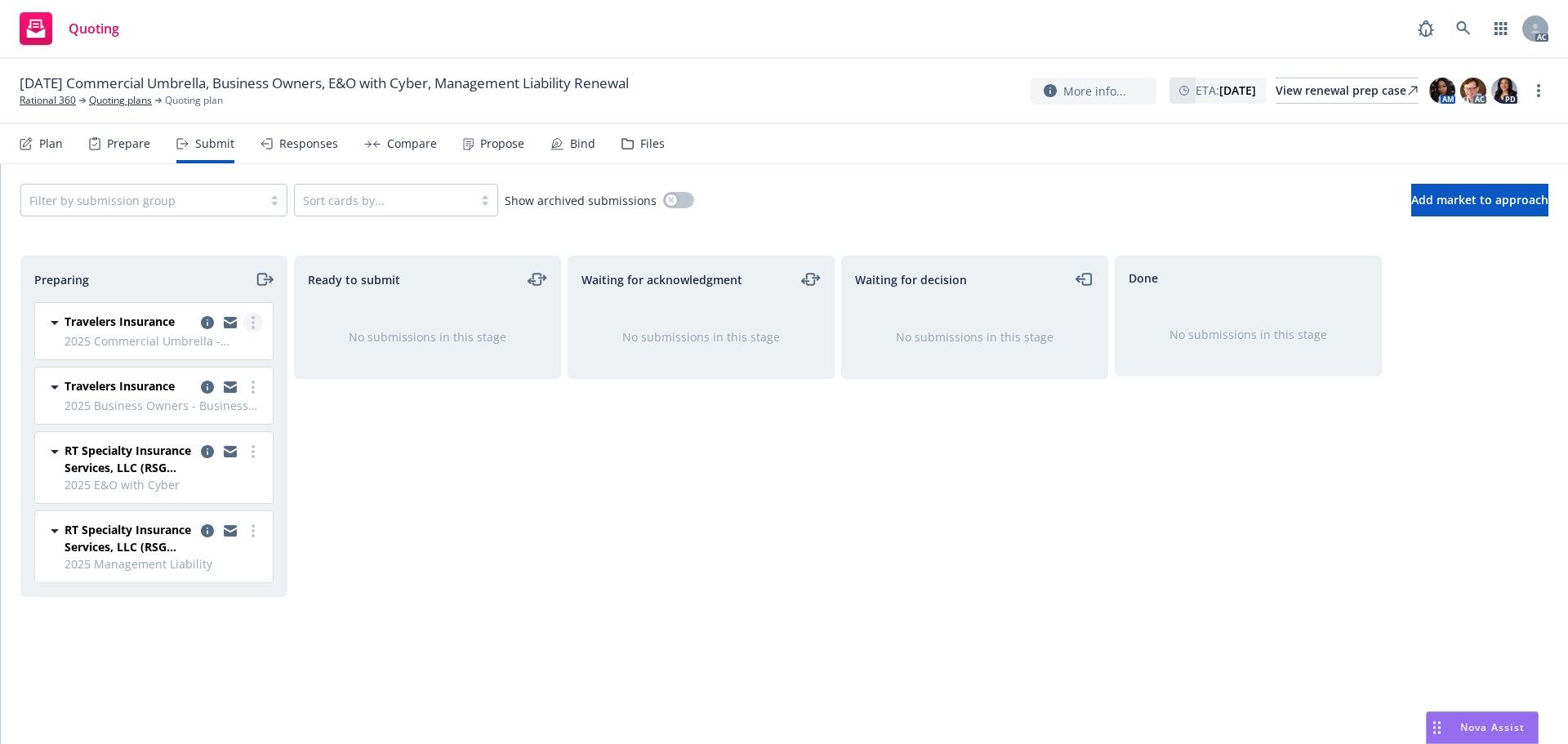
click at [261, 320] on link "more" at bounding box center [254, 323] width 19 height 19
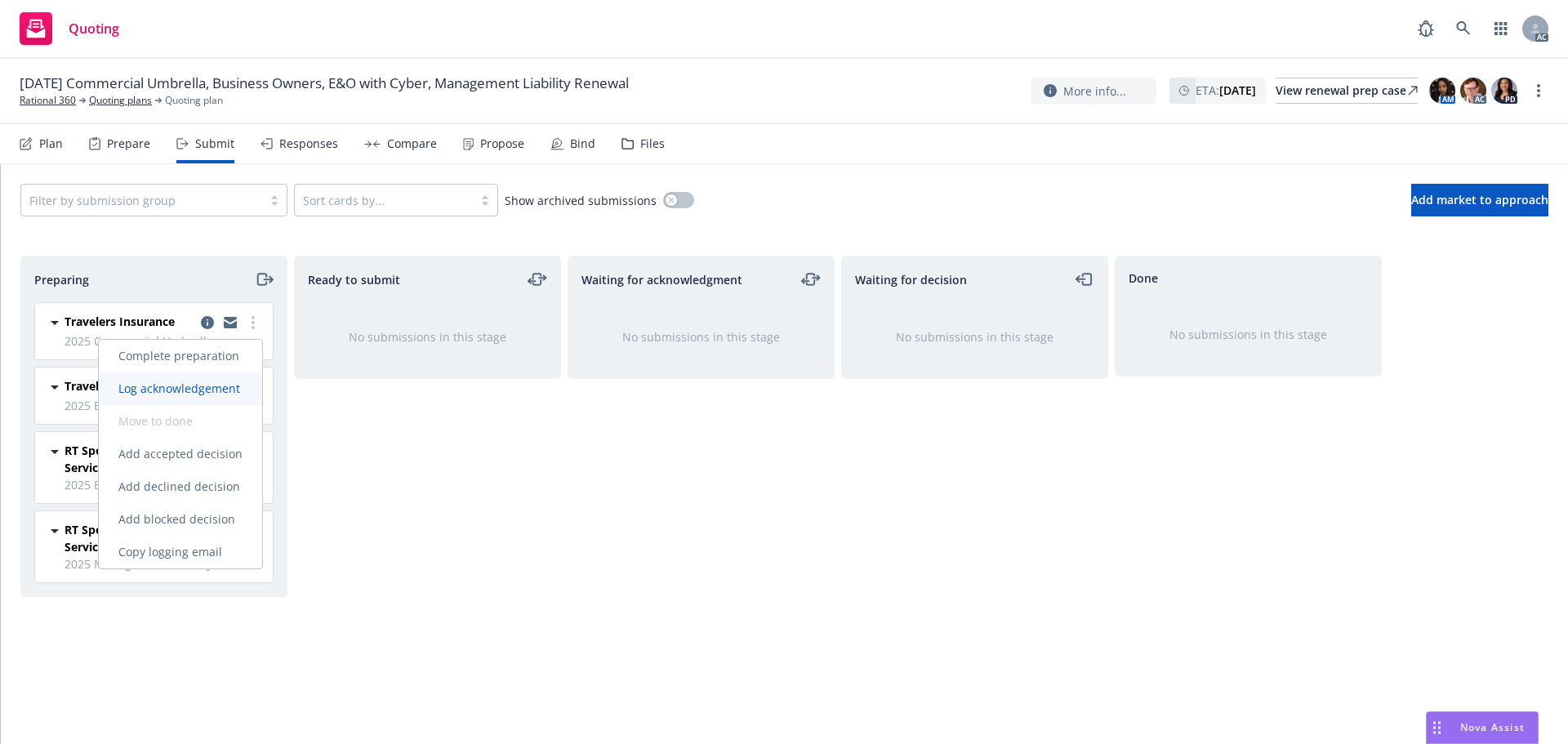
click at [189, 378] on link "Log acknowledgement" at bounding box center [180, 389] width 163 height 33
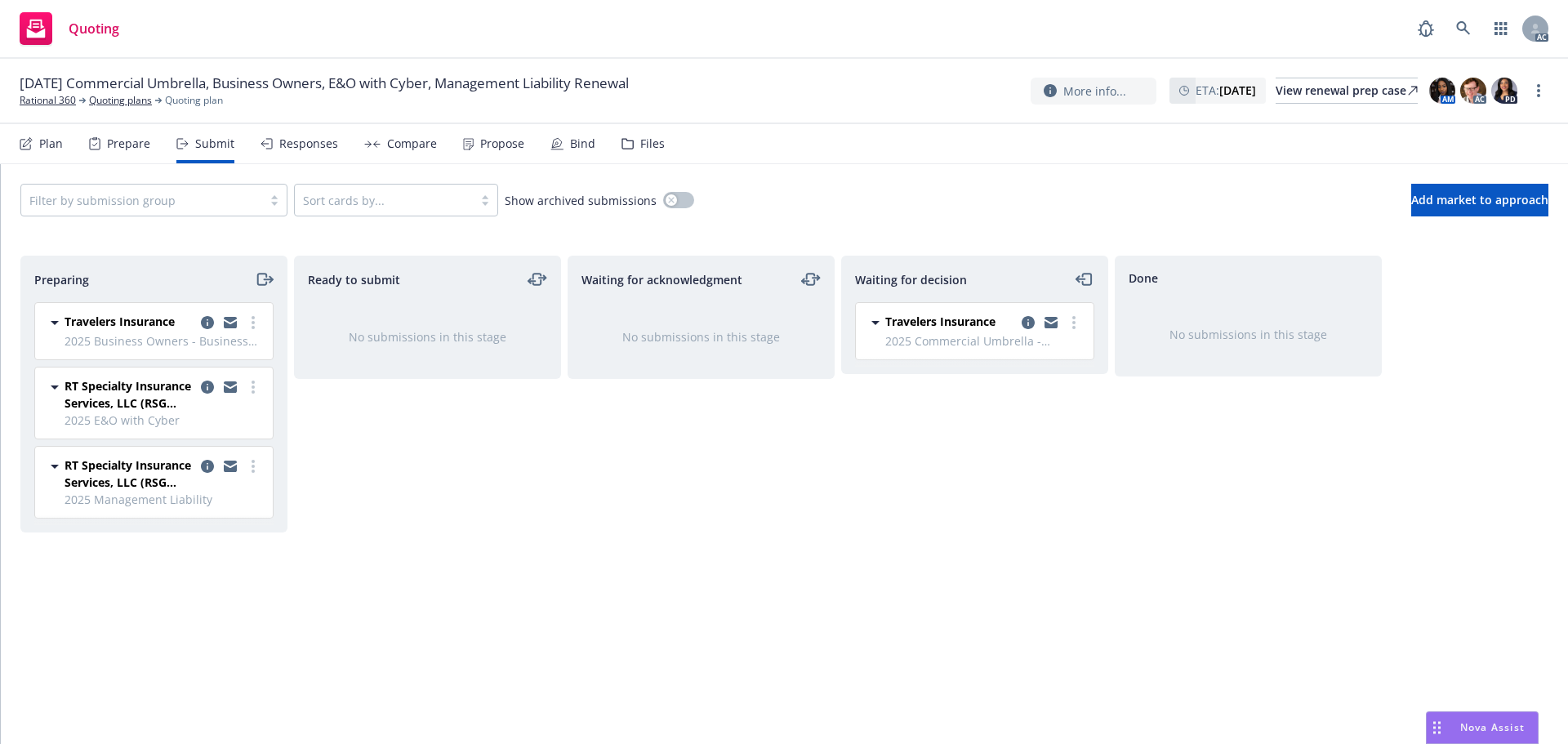
click at [255, 323] on link "more" at bounding box center [254, 323] width 19 height 19
click at [219, 381] on span "Log acknowledgement" at bounding box center [179, 389] width 161 height 16
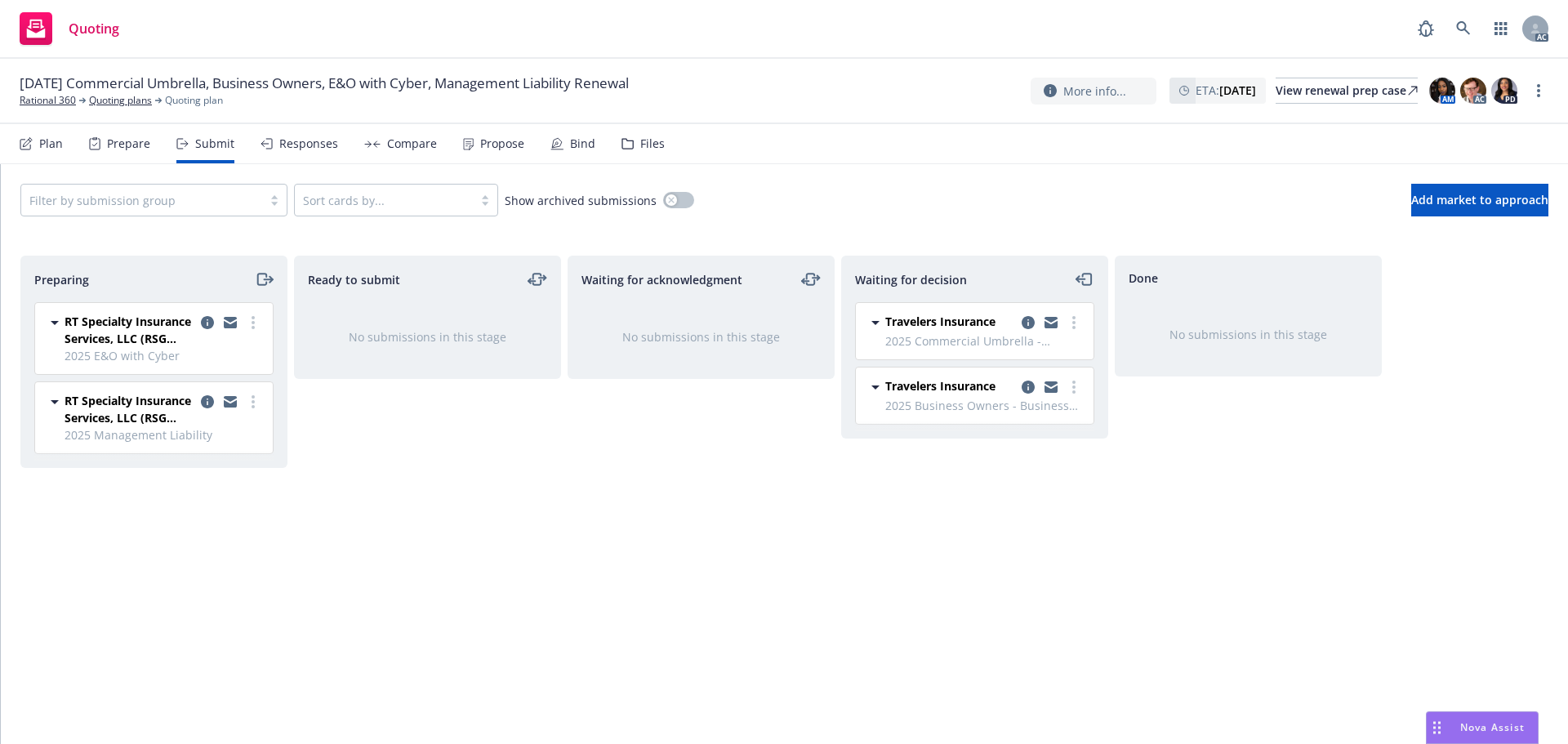
click at [250, 318] on link "more" at bounding box center [254, 323] width 19 height 19
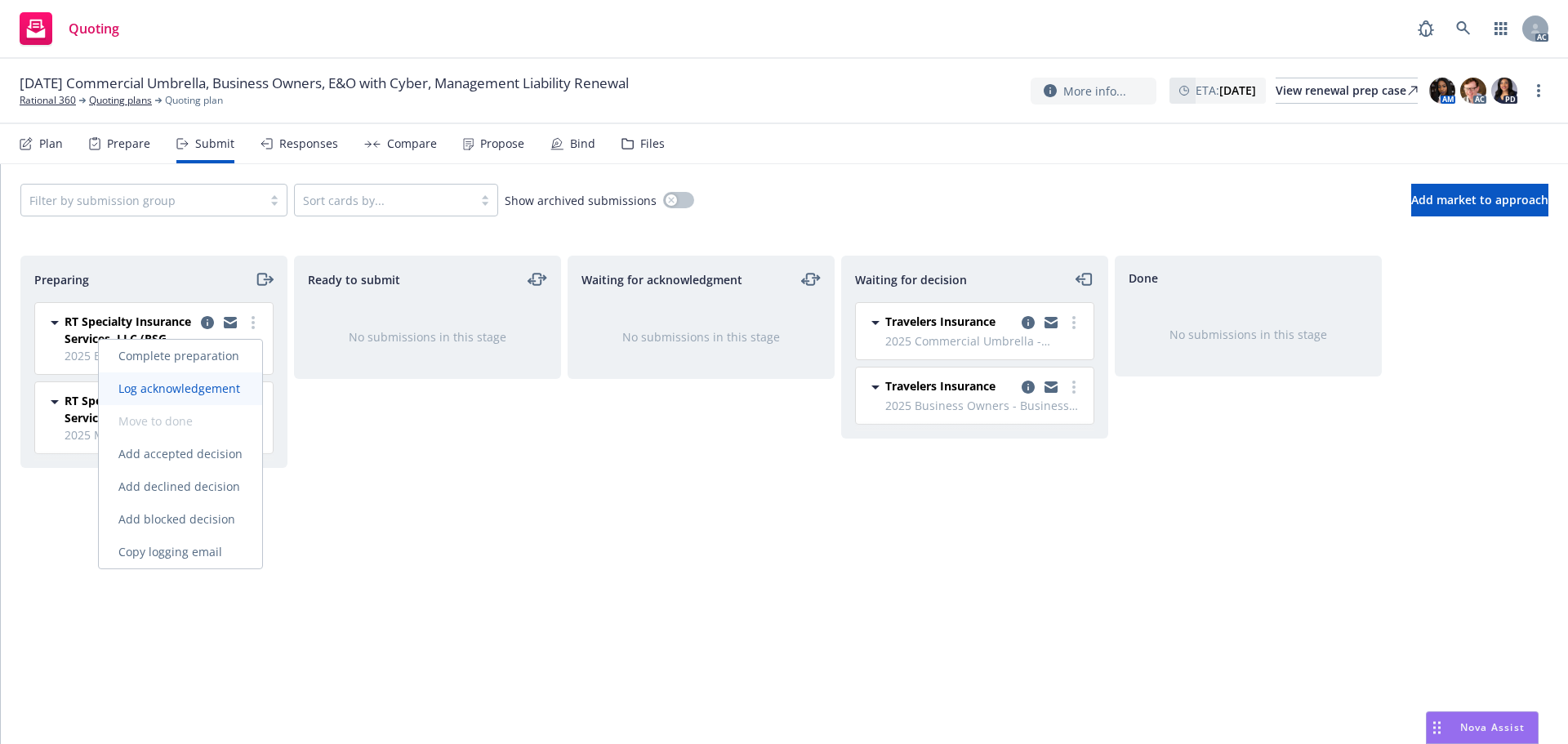
click at [216, 388] on span "Log acknowledgement" at bounding box center [179, 389] width 161 height 16
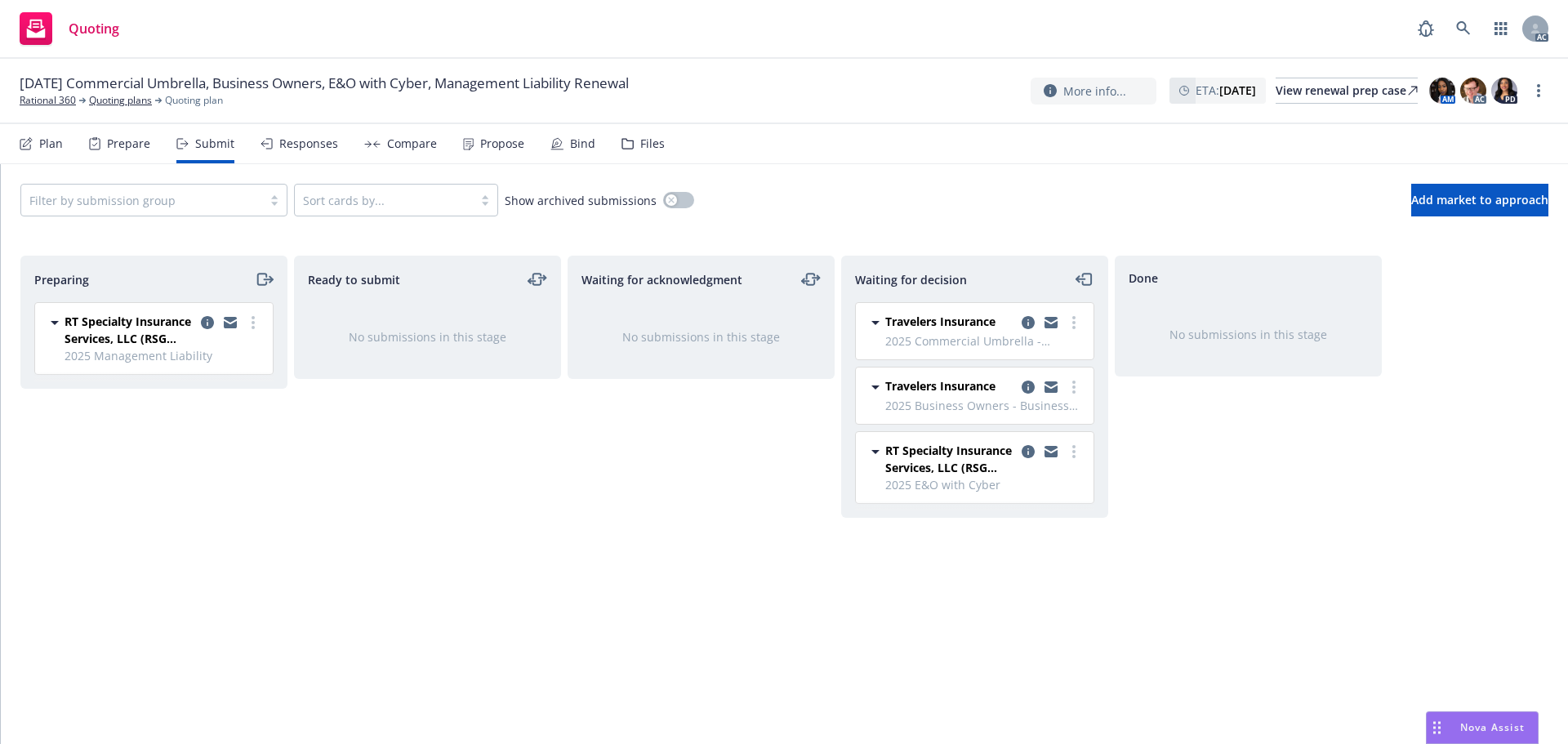
click at [250, 327] on link "more" at bounding box center [254, 323] width 19 height 19
click at [219, 381] on span "Log acknowledgement" at bounding box center [179, 389] width 161 height 16
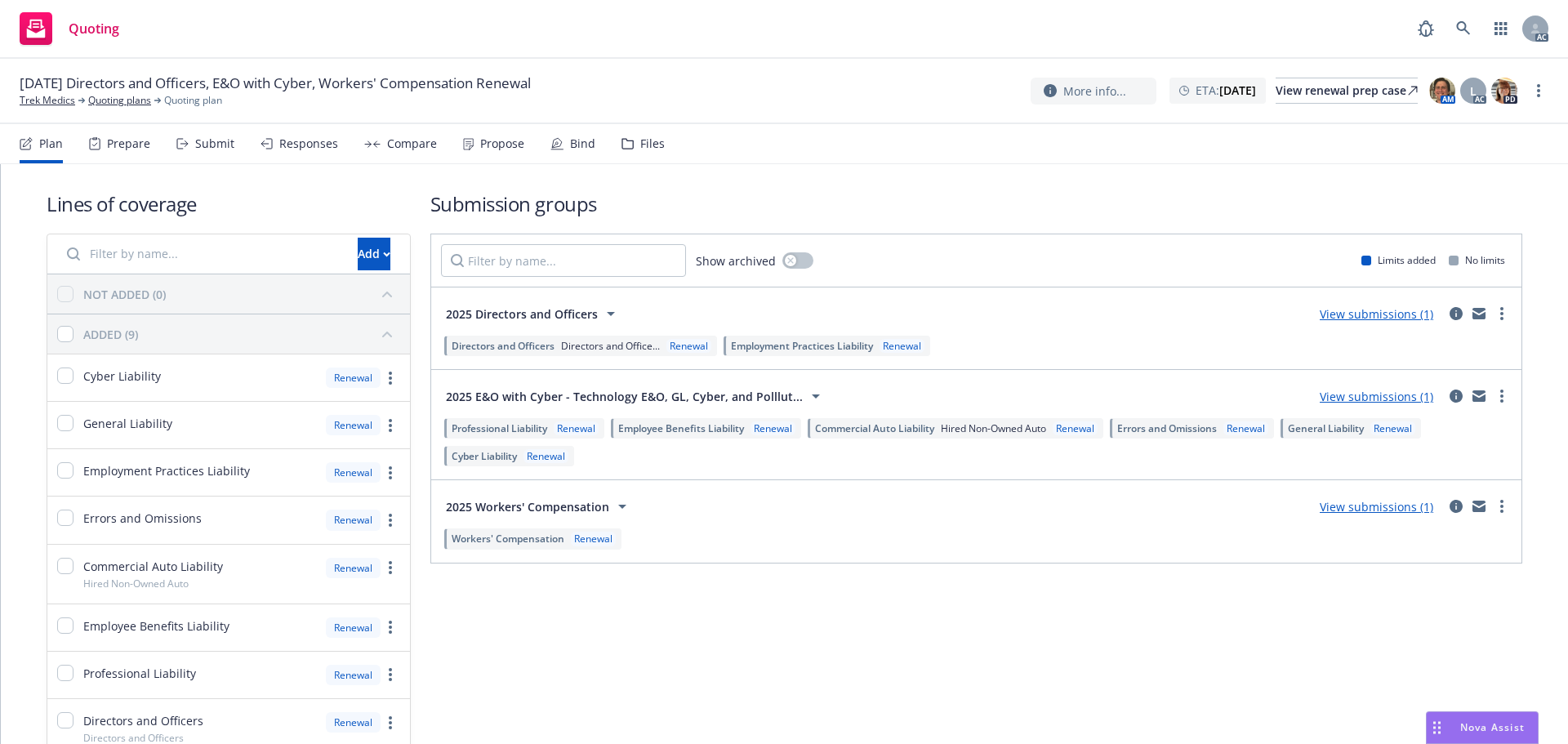
click at [216, 144] on div "Submit" at bounding box center [215, 143] width 39 height 13
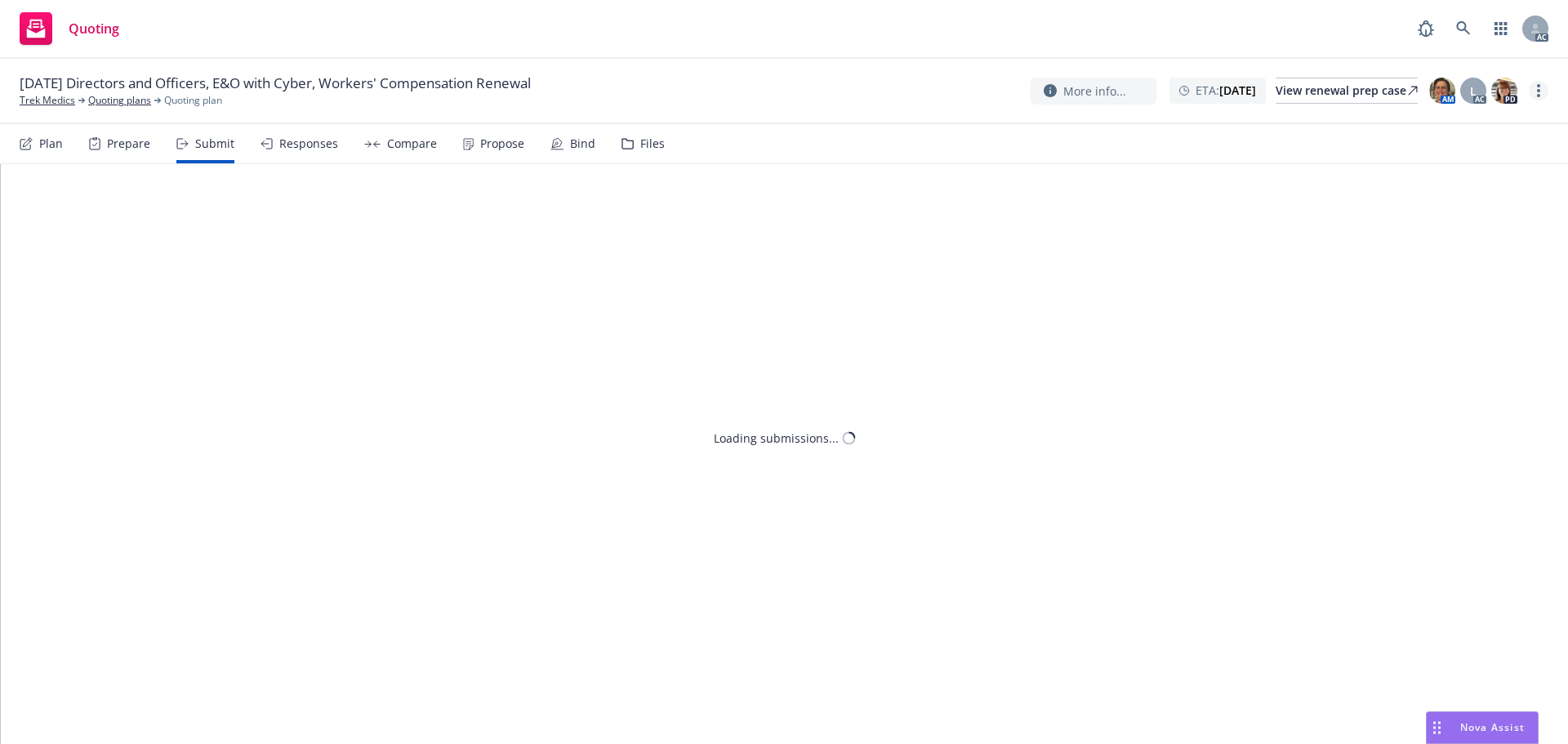
click at [1538, 94] on icon "more" at bounding box center [1539, 90] width 4 height 13
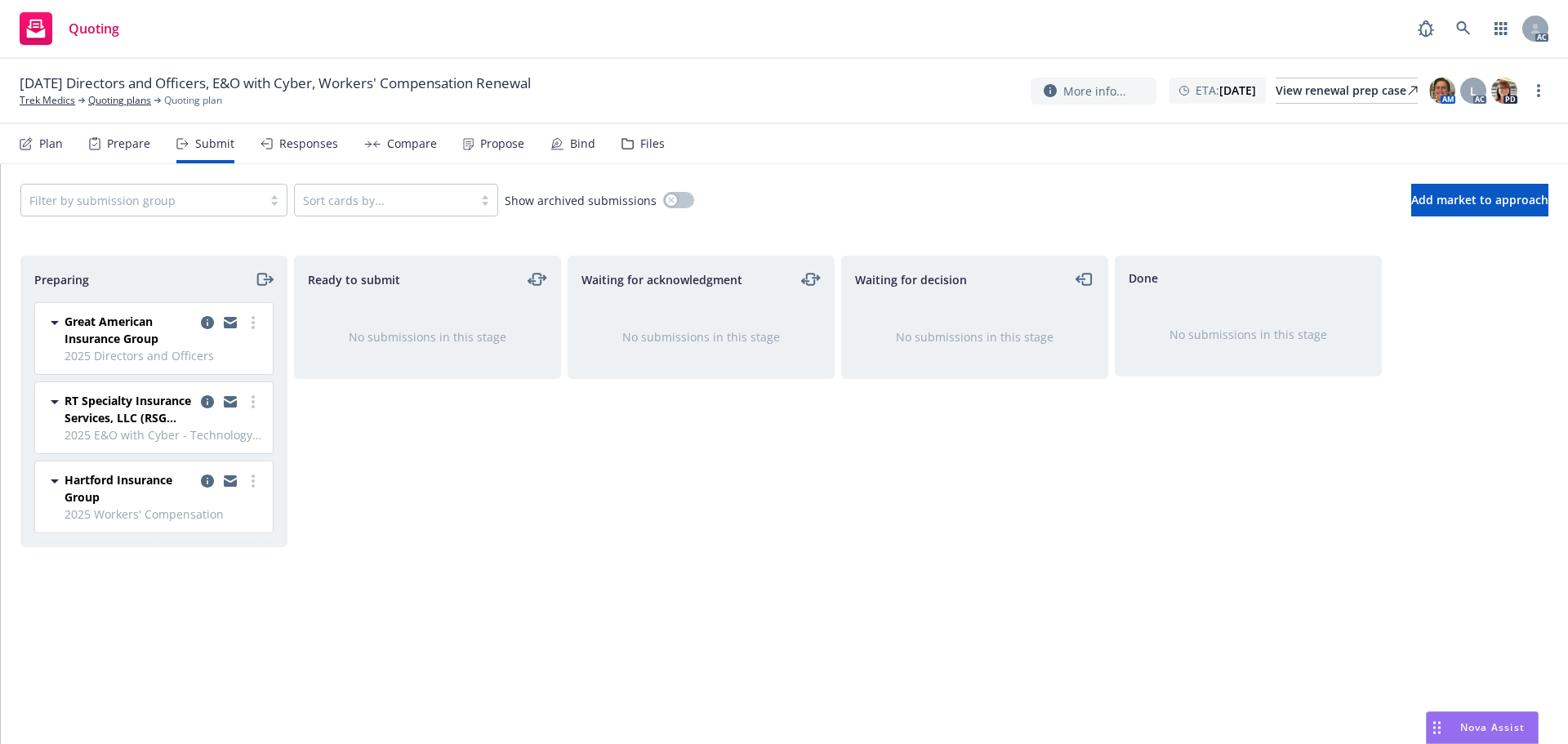
drag, startPoint x: 1450, startPoint y: 133, endPoint x: 1298, endPoint y: 125, distance: 152.2
click at [1450, 132] on link "Copy logging email" at bounding box center [1457, 124] width 182 height 33
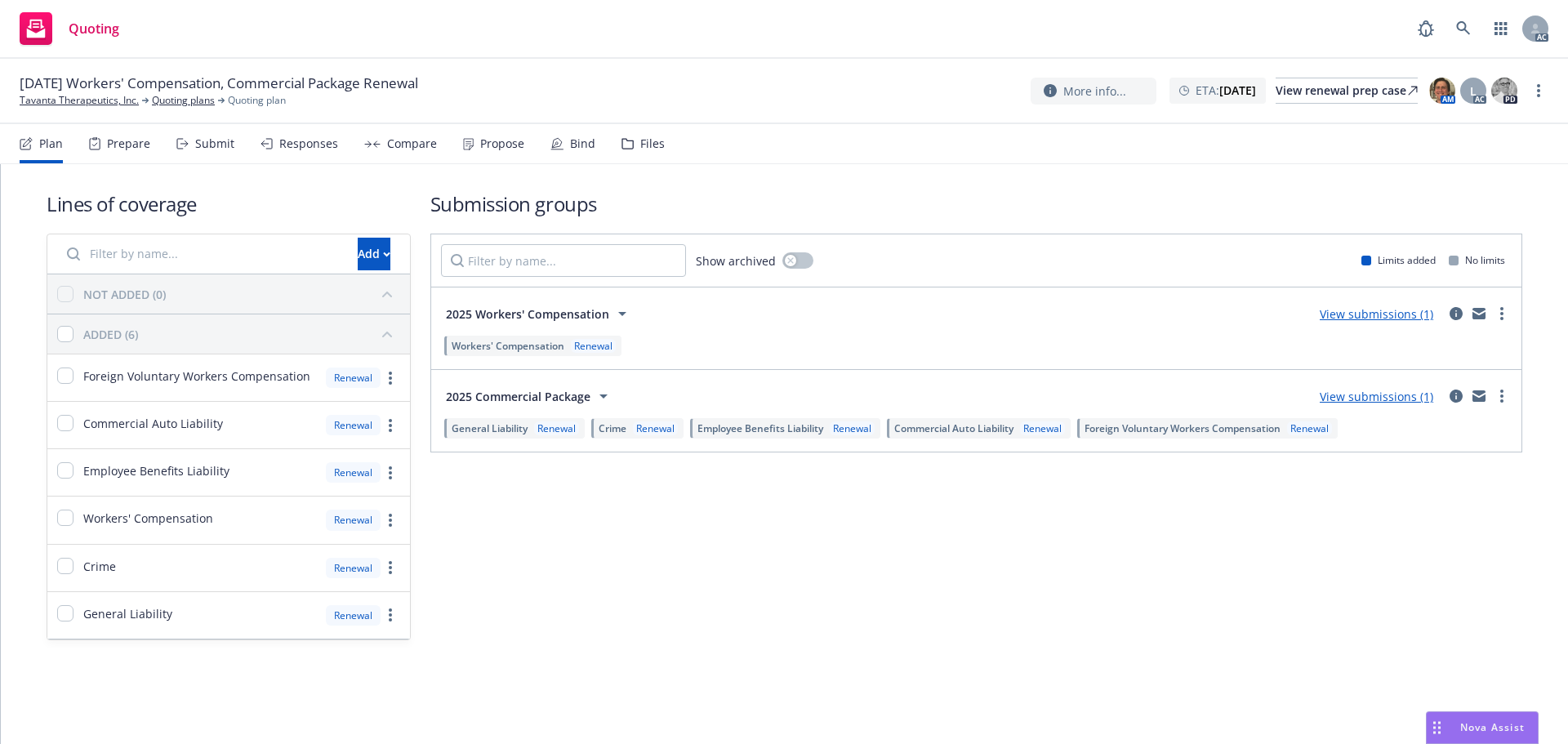
click at [207, 150] on div "Submit" at bounding box center [215, 143] width 39 height 13
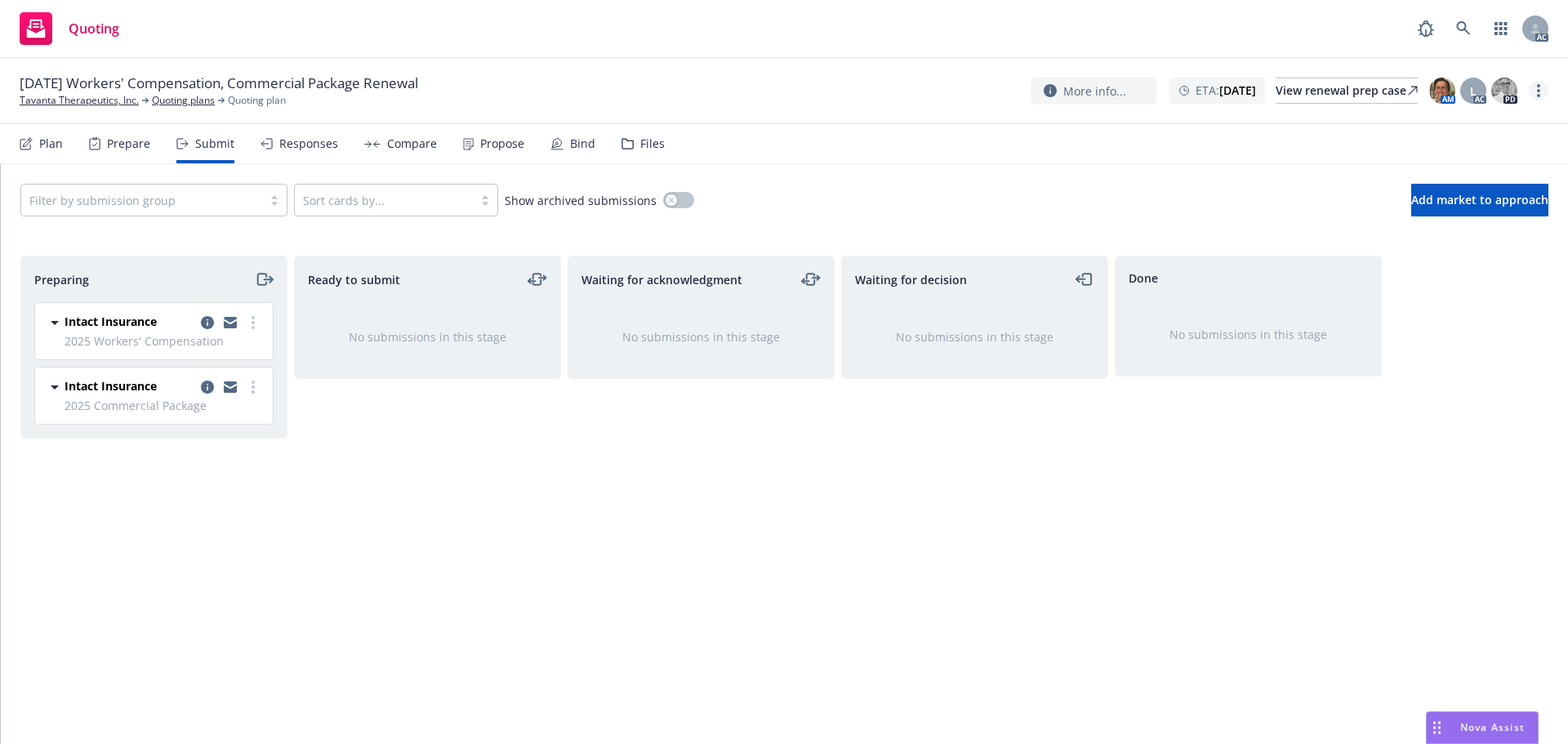
click at [1533, 92] on link "more" at bounding box center [1539, 91] width 19 height 19
drag, startPoint x: 1451, startPoint y: 123, endPoint x: 1338, endPoint y: 132, distance: 113.4
click at [1448, 124] on link "Copy logging email" at bounding box center [1457, 125] width 182 height 33
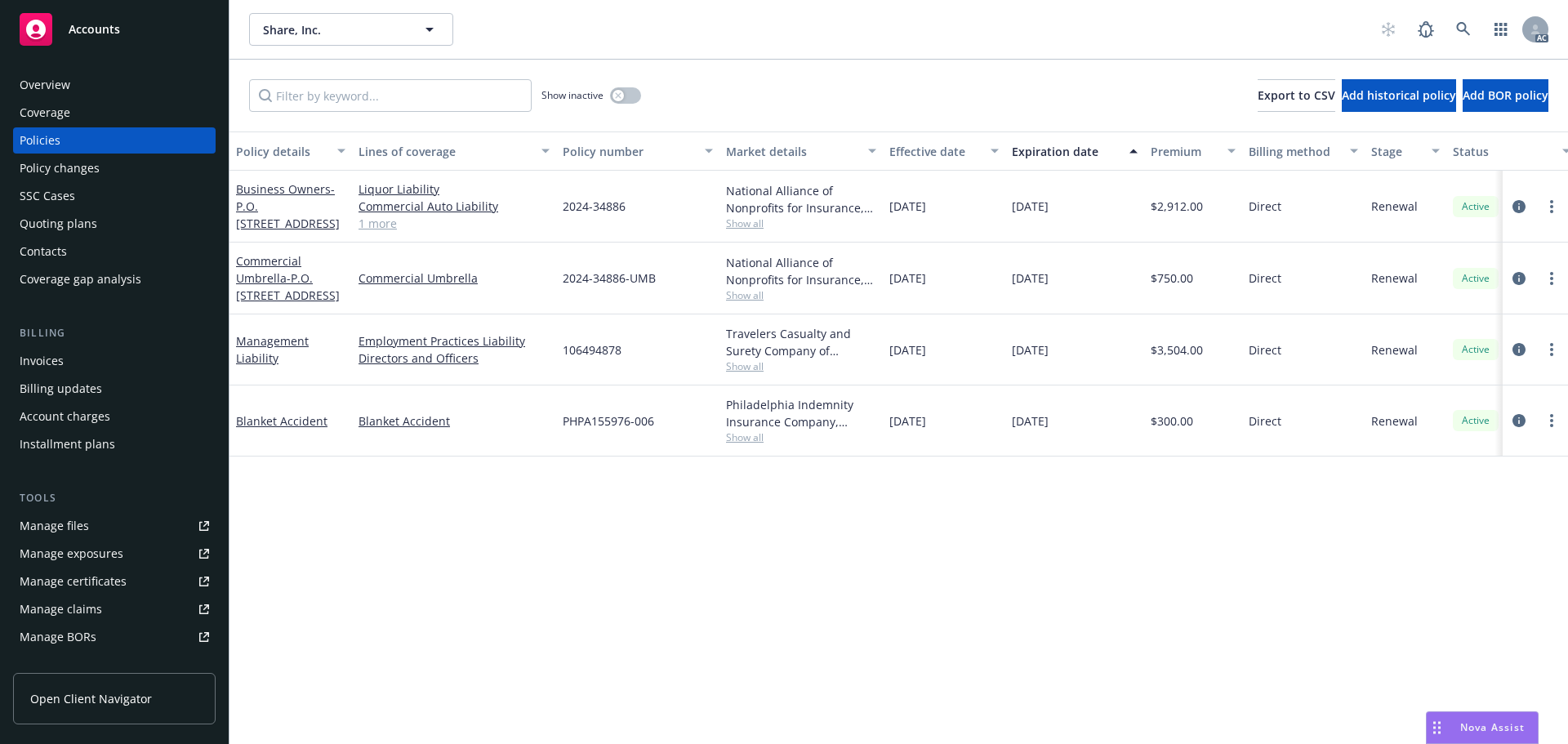
click at [740, 223] on span "Show all" at bounding box center [801, 224] width 150 height 14
click at [538, 537] on div "Policy details Lines of coverage Policy number Market details Effective date Ex…" at bounding box center [898, 437] width 1338 height 612
click at [734, 301] on span "Show all" at bounding box center [801, 295] width 150 height 14
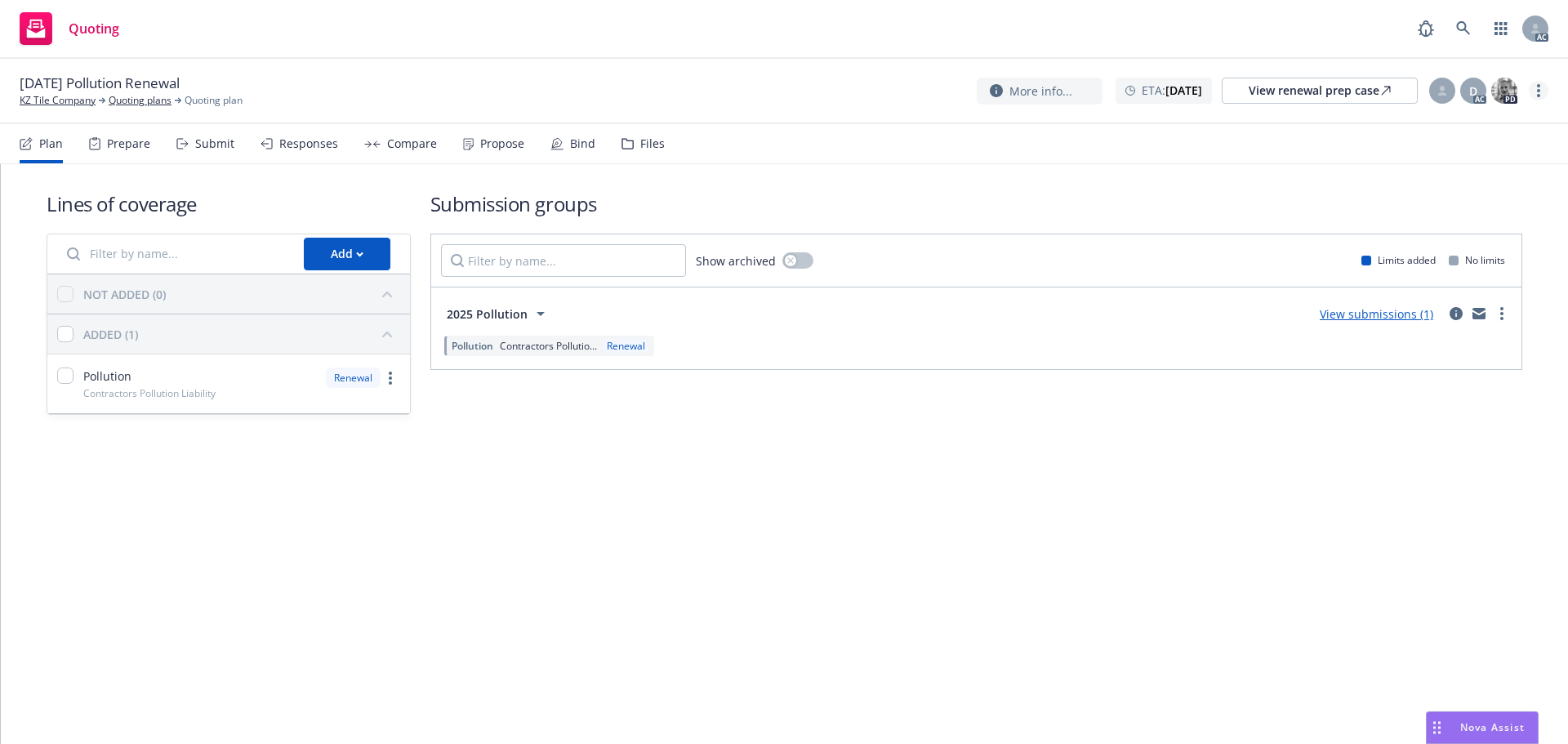
click at [1542, 99] on link "more" at bounding box center [1539, 91] width 19 height 19
click at [1507, 114] on link "Copy logging email" at bounding box center [1457, 124] width 182 height 33
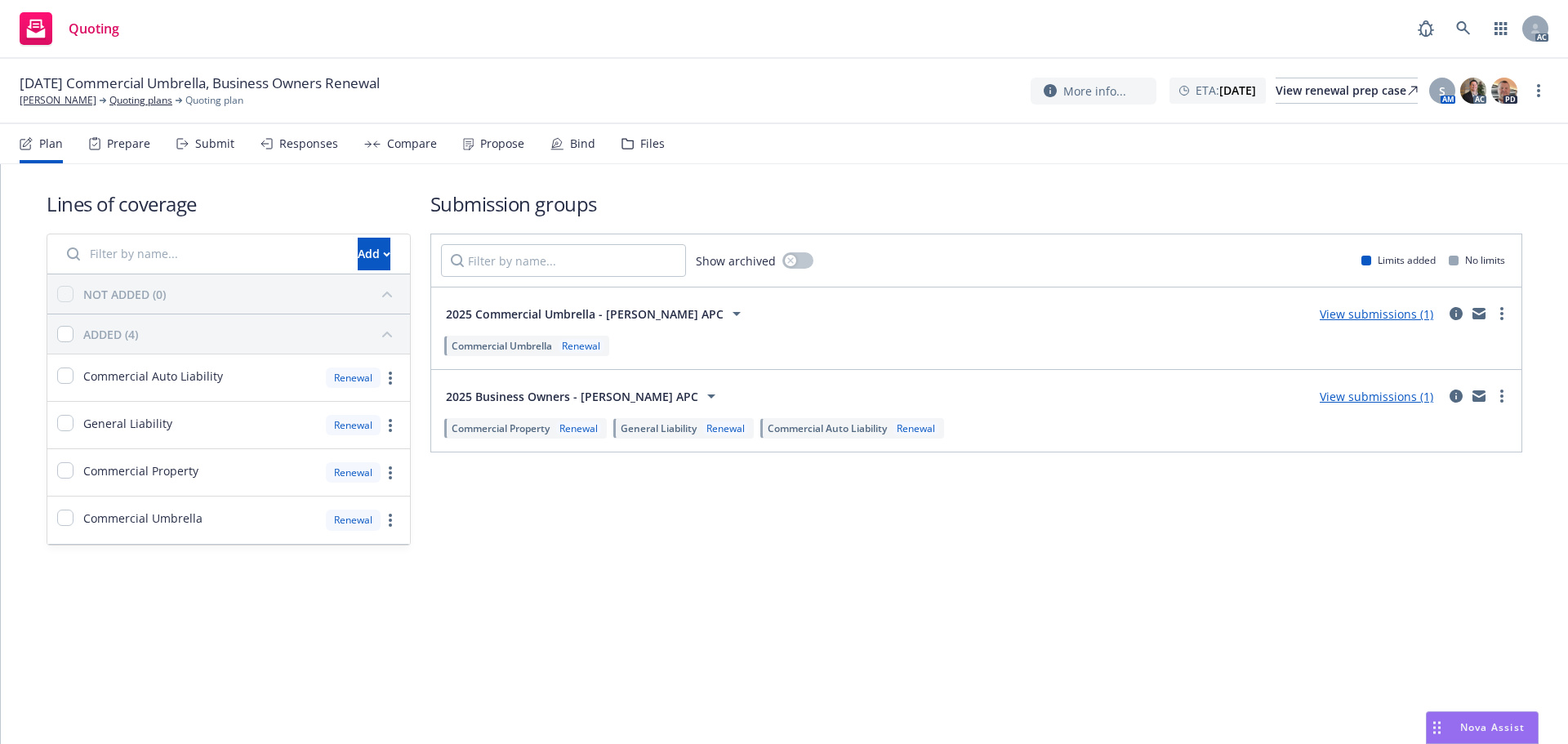
click at [185, 138] on icon at bounding box center [183, 143] width 12 height 11
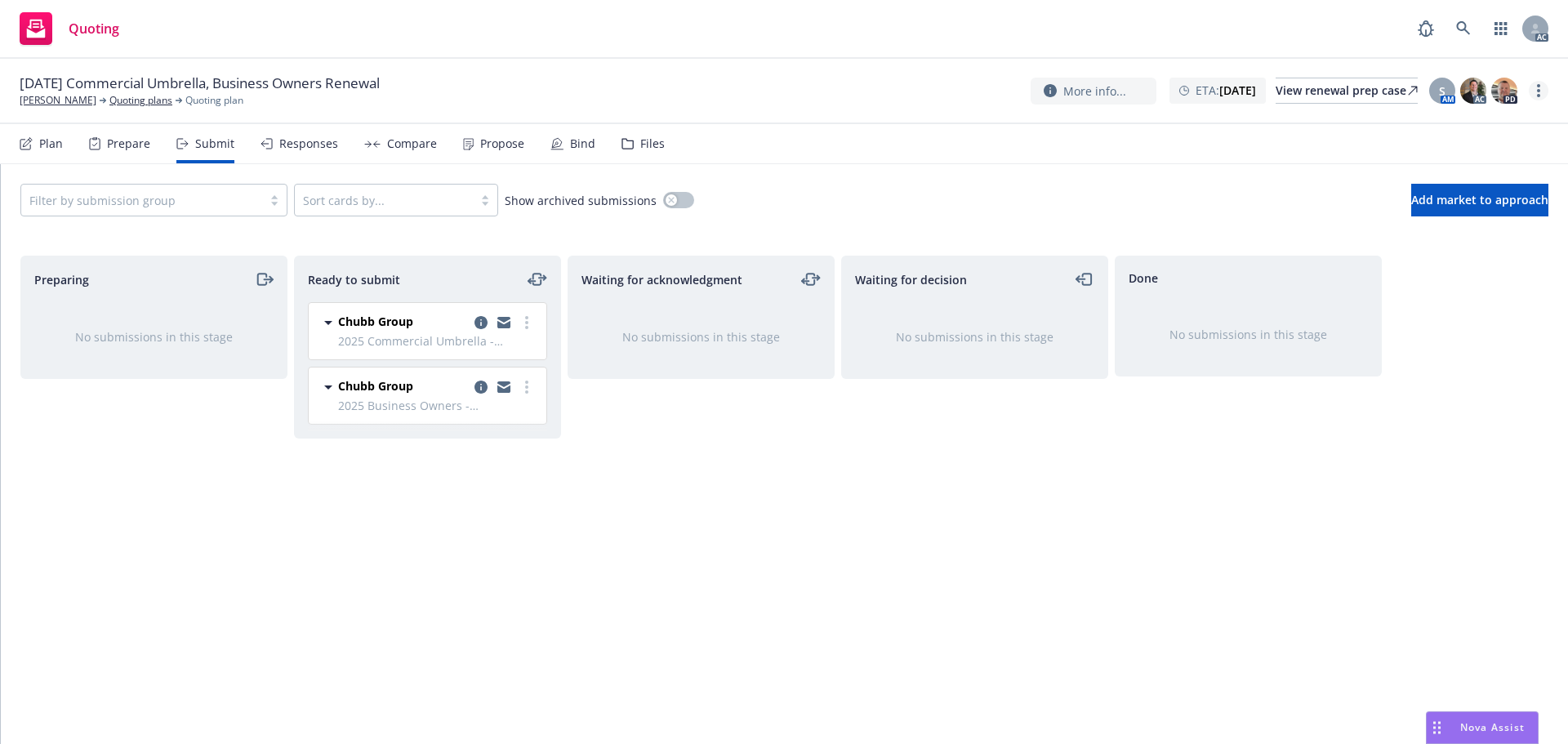
click at [1534, 90] on link "more" at bounding box center [1539, 91] width 19 height 19
click at [1478, 121] on link "Copy logging email" at bounding box center [1457, 124] width 182 height 33
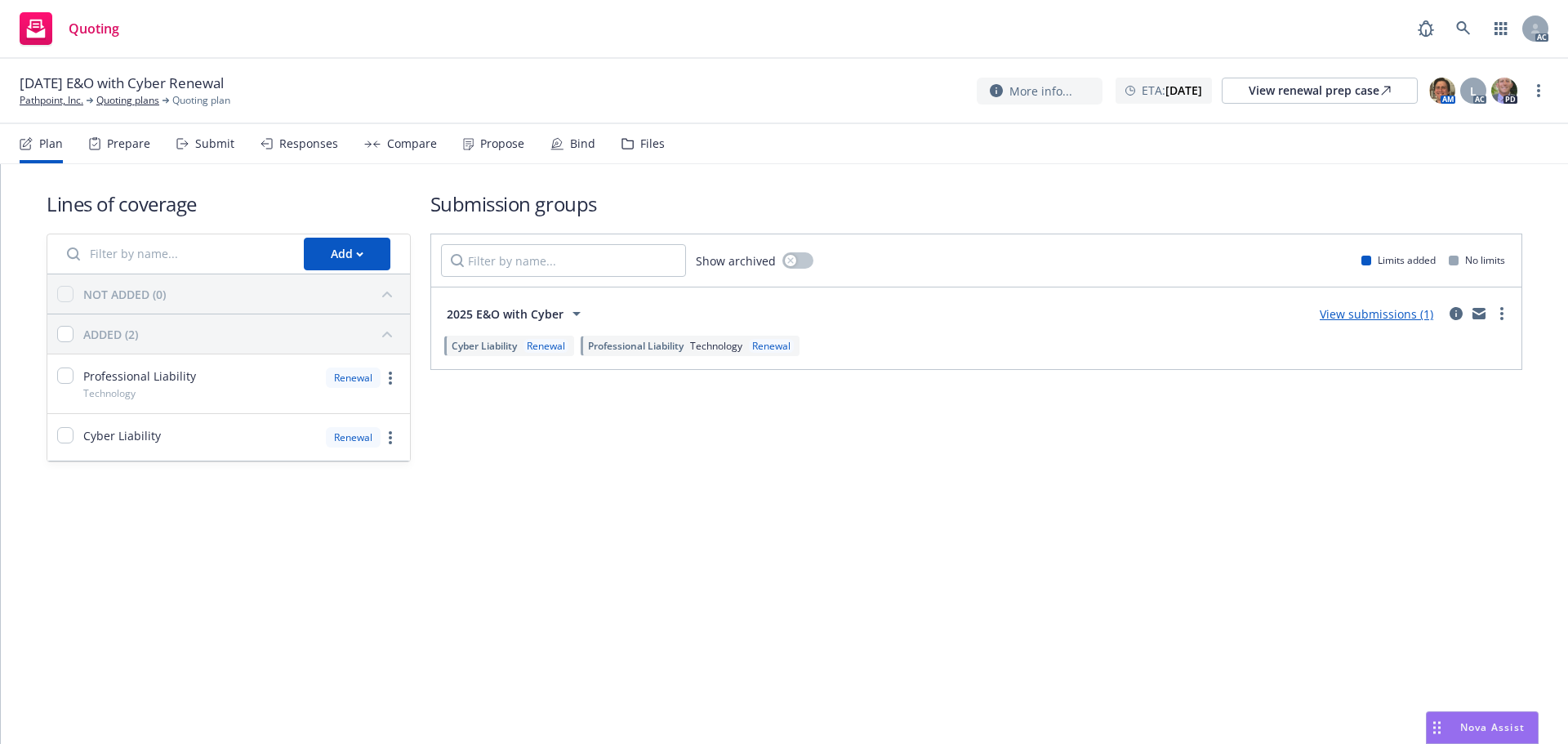
click at [224, 147] on div "Submit" at bounding box center [215, 143] width 39 height 13
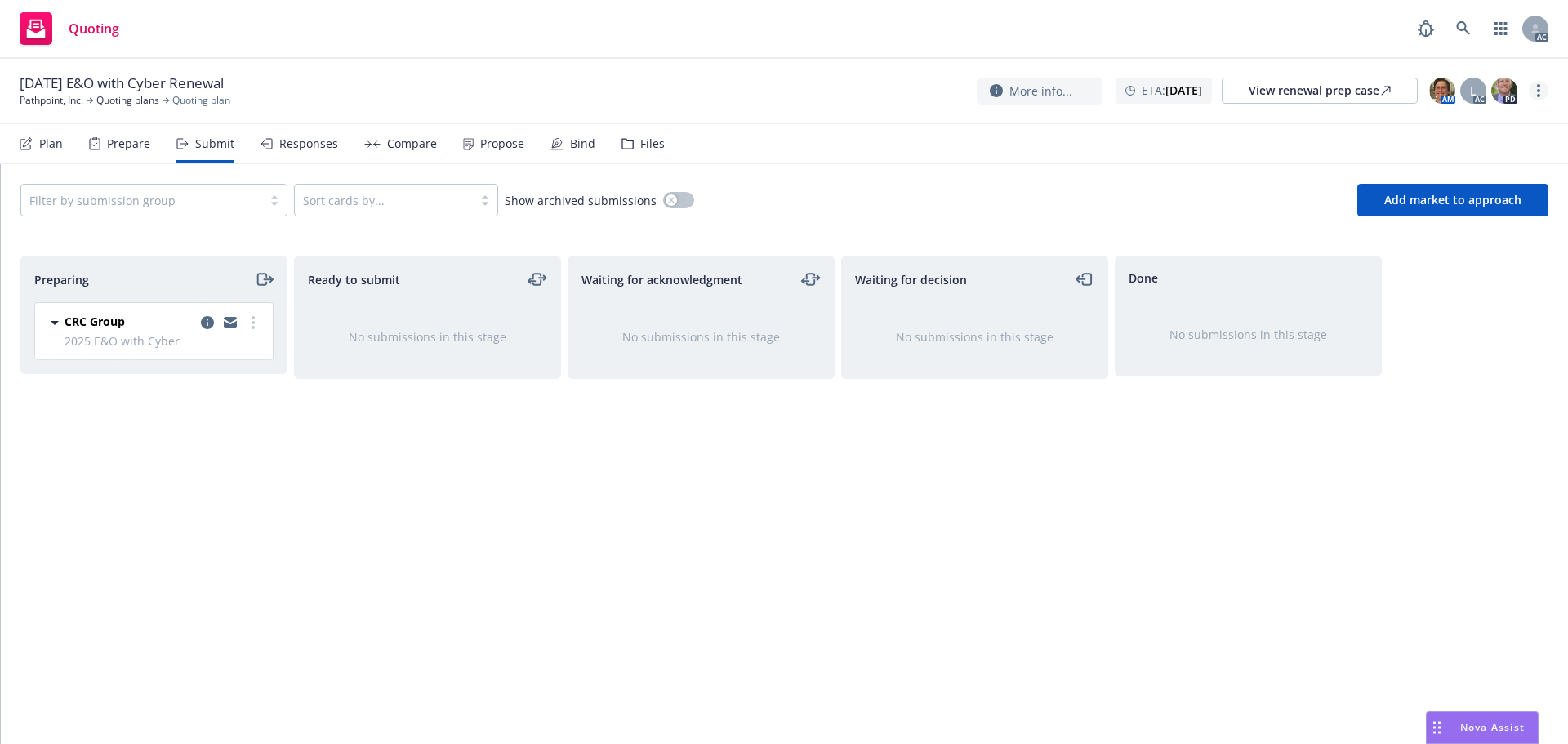
click at [1537, 93] on link "more" at bounding box center [1539, 91] width 19 height 19
click at [1456, 135] on link "Copy logging email" at bounding box center [1457, 124] width 182 height 33
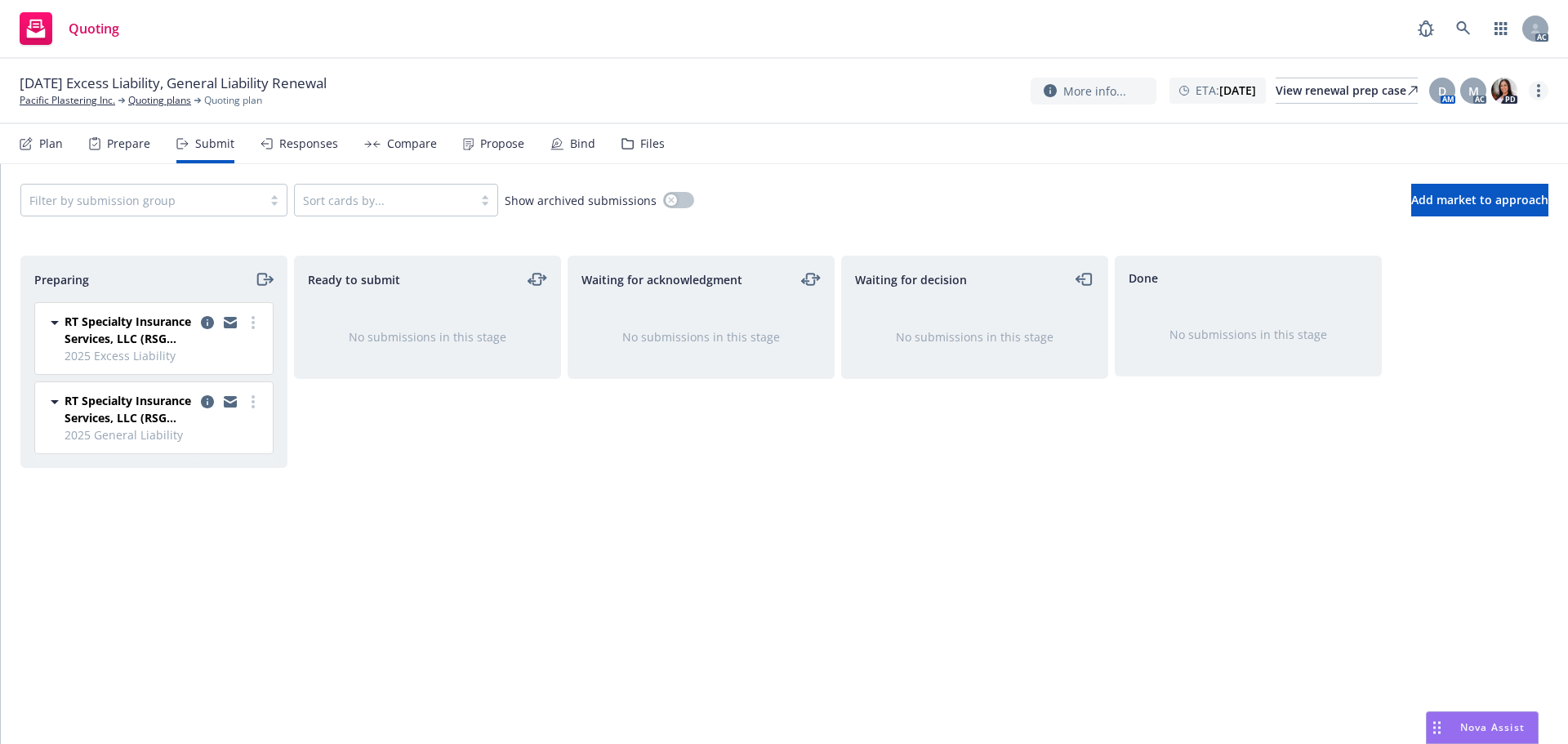
click at [1541, 96] on link "more" at bounding box center [1539, 91] width 19 height 19
click at [1505, 129] on link "Copy logging email" at bounding box center [1457, 124] width 182 height 33
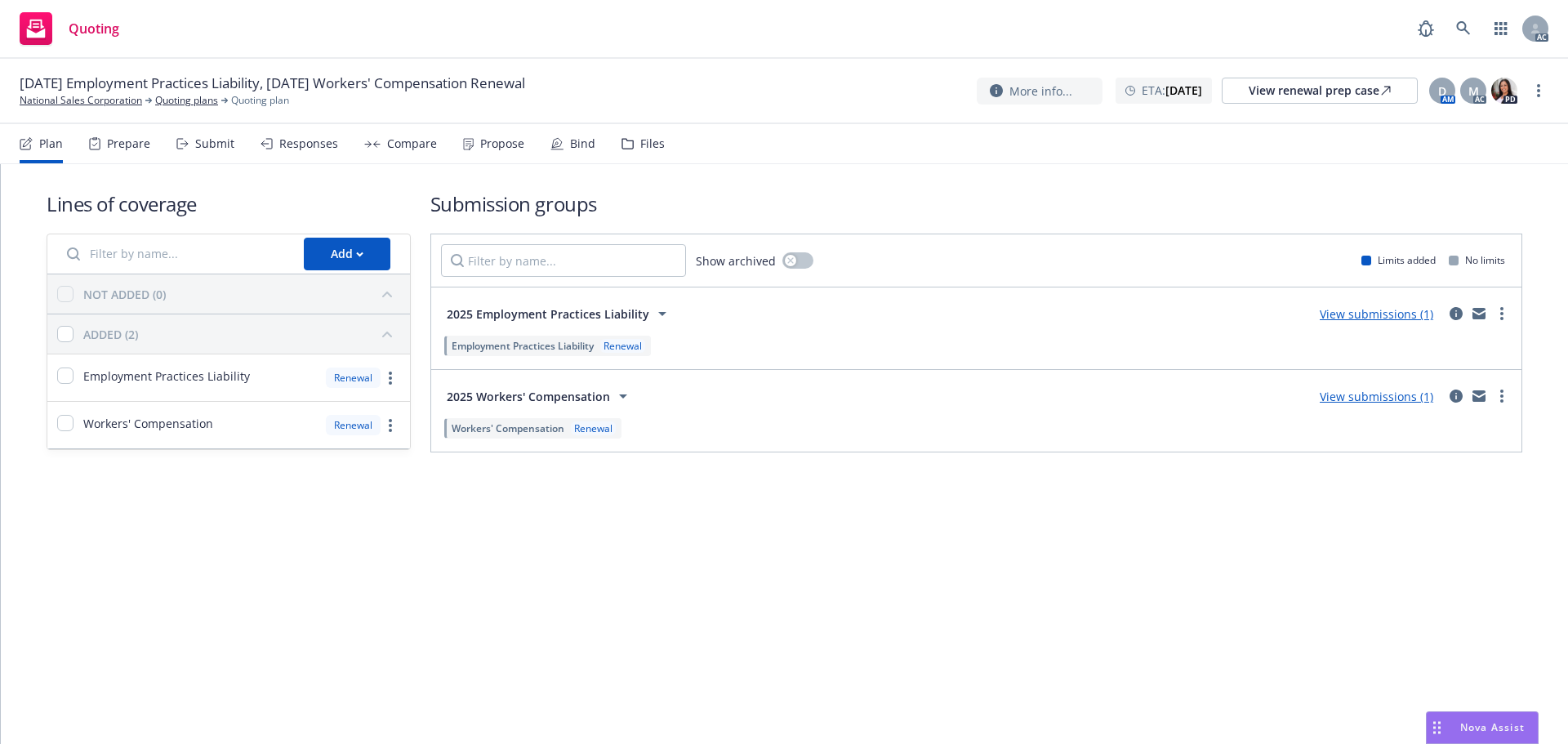
click at [188, 152] on div "Submit" at bounding box center [206, 144] width 58 height 39
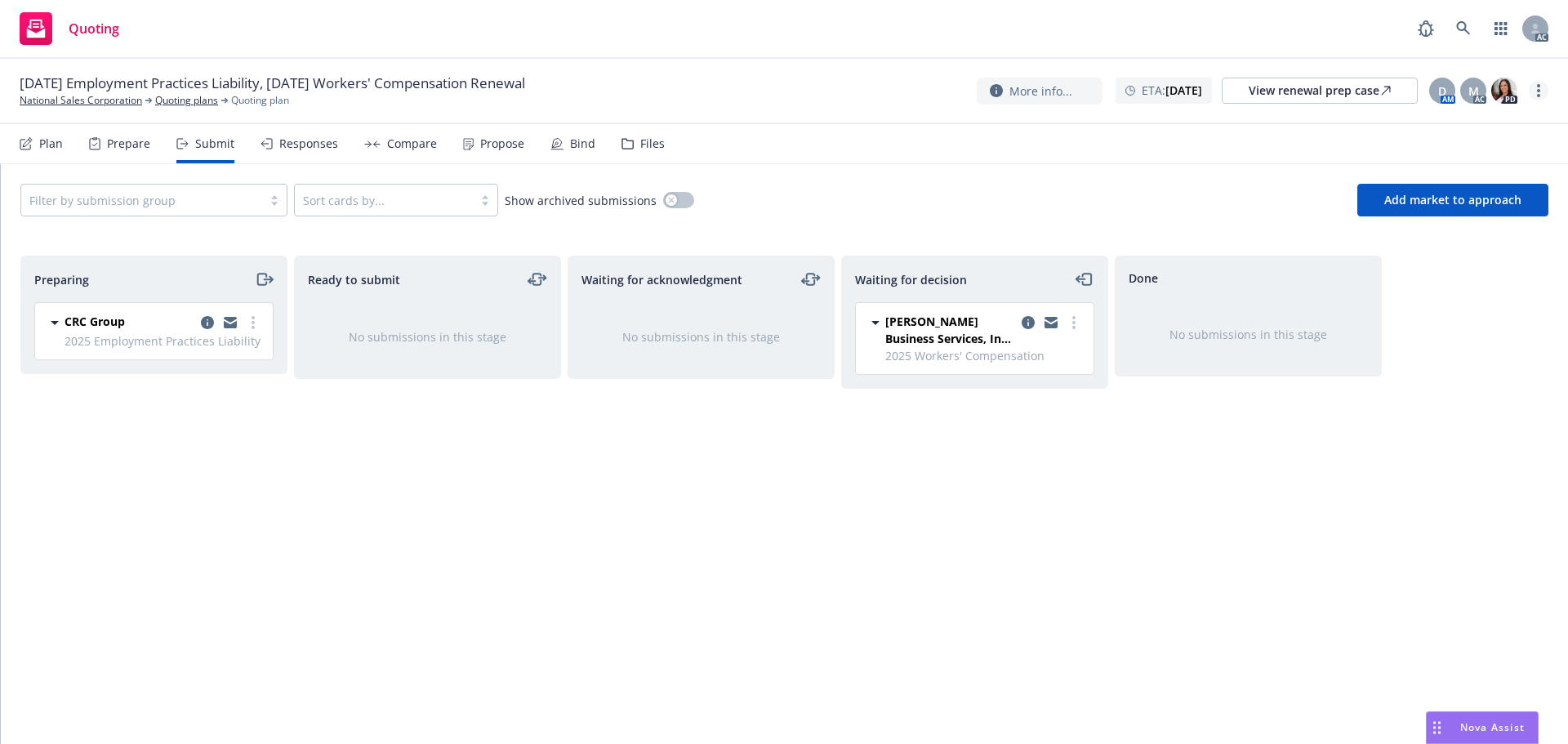
click at [1536, 84] on link "more" at bounding box center [1539, 91] width 19 height 19
click at [1447, 119] on link "Copy logging email" at bounding box center [1457, 125] width 182 height 33
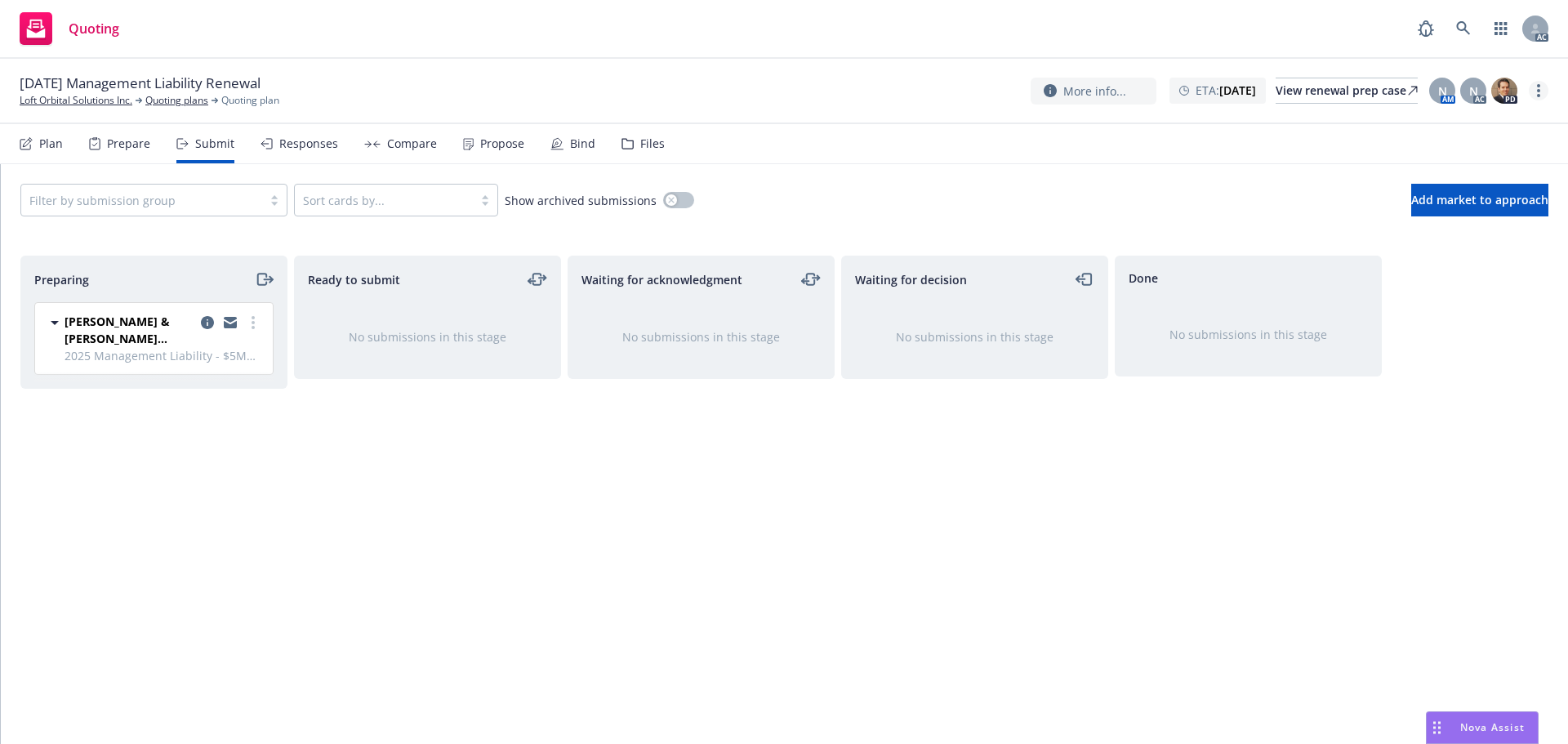
click at [1543, 91] on link "more" at bounding box center [1539, 91] width 19 height 19
drag, startPoint x: 1453, startPoint y: 118, endPoint x: 1188, endPoint y: 101, distance: 265.5
click at [1452, 119] on link "Copy logging email" at bounding box center [1457, 124] width 182 height 33
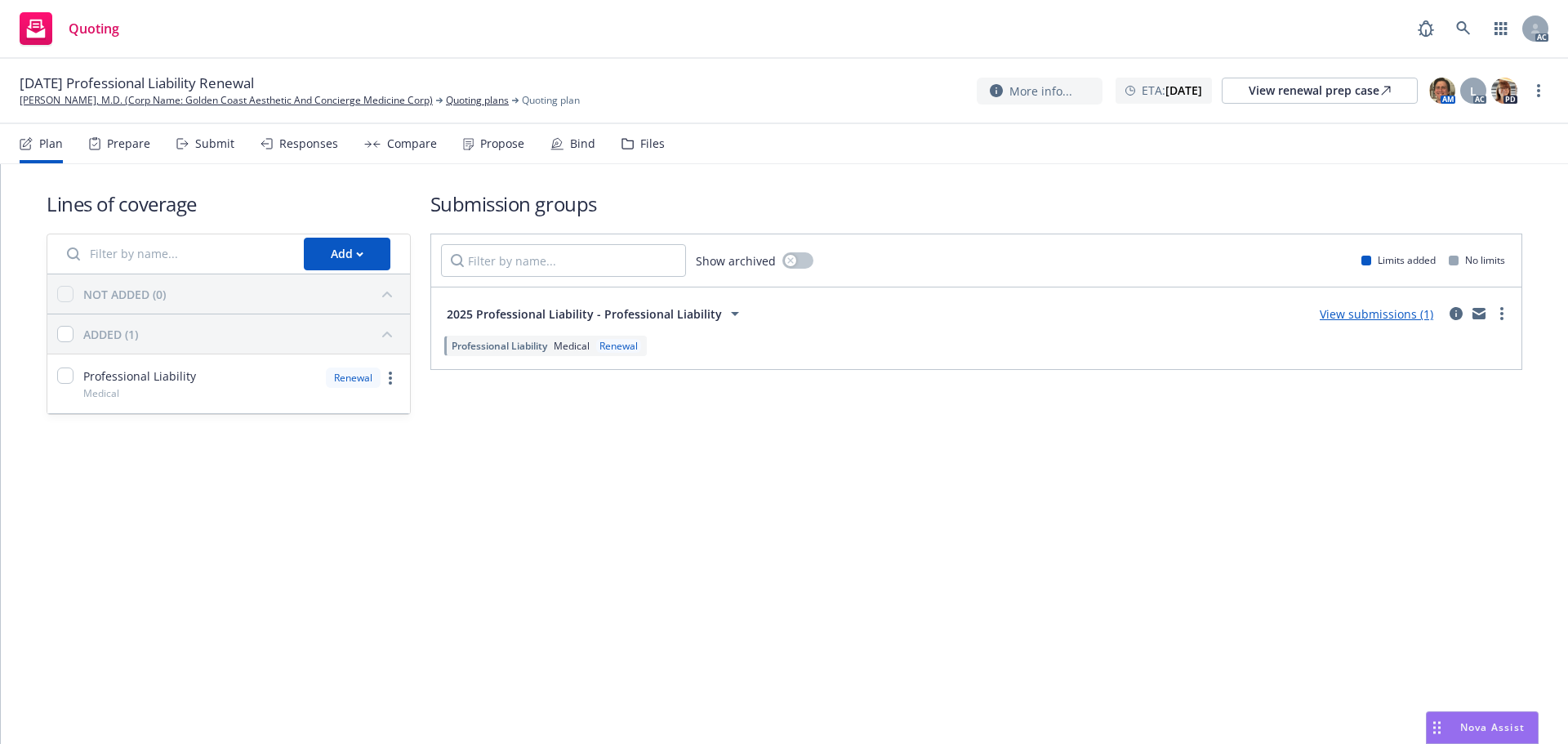
click at [166, 144] on div "Plan Prepare Submit Responses Compare Propose Bind Files" at bounding box center [342, 144] width 645 height 39
click at [174, 144] on div "Plan Prepare Submit Responses Compare Propose Bind Files" at bounding box center [342, 144] width 645 height 39
click at [182, 144] on icon at bounding box center [184, 144] width 7 height 0
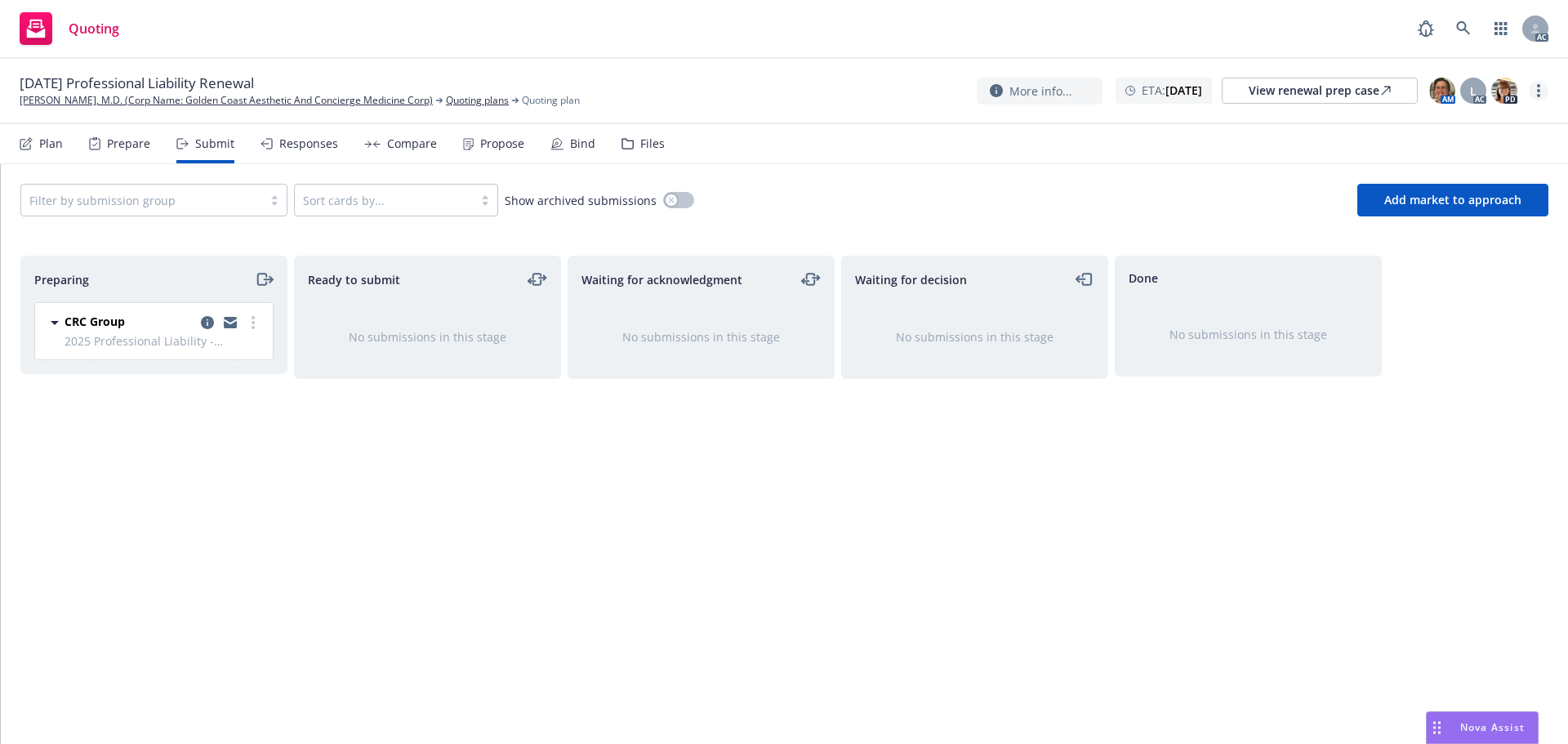
click at [1532, 87] on link "more" at bounding box center [1539, 91] width 19 height 19
click at [1454, 133] on link "Copy logging email" at bounding box center [1457, 124] width 182 height 33
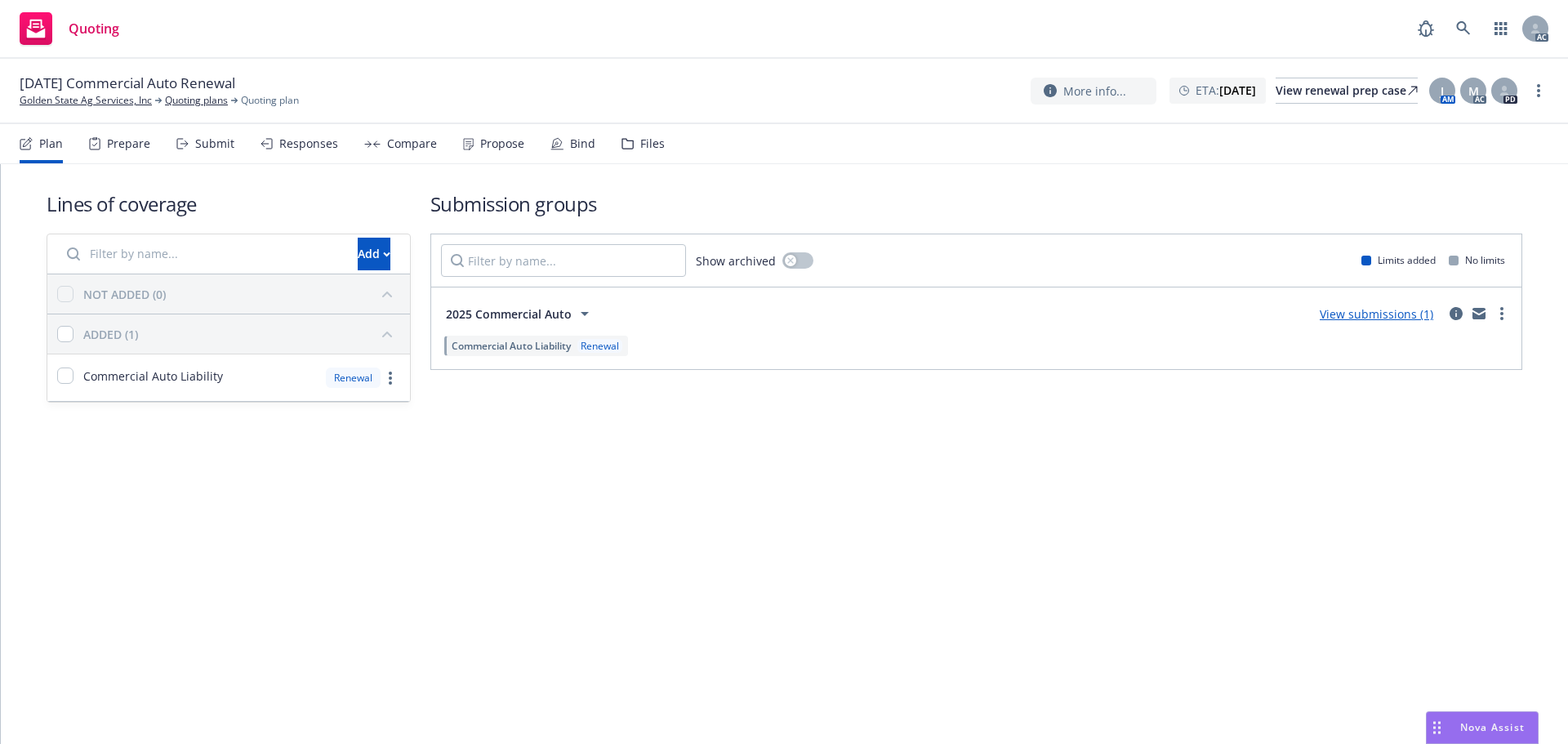
click at [183, 145] on icon at bounding box center [183, 143] width 12 height 11
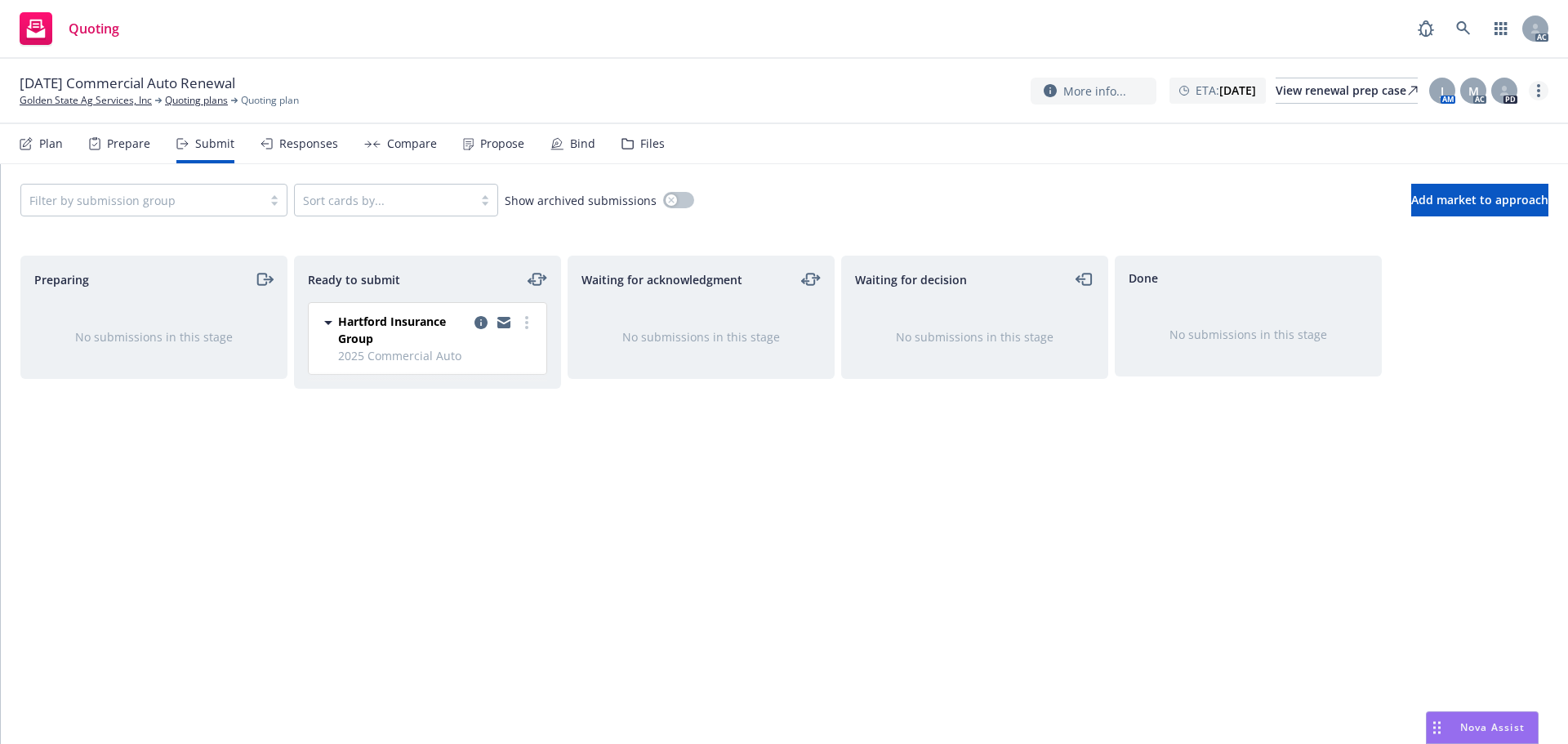
click at [1532, 93] on link "more" at bounding box center [1539, 91] width 19 height 19
drag, startPoint x: 1457, startPoint y: 124, endPoint x: 1412, endPoint y: 130, distance: 45.4
click at [1456, 125] on link "Copy logging email" at bounding box center [1457, 124] width 182 height 33
